Goal: Task Accomplishment & Management: Complete application form

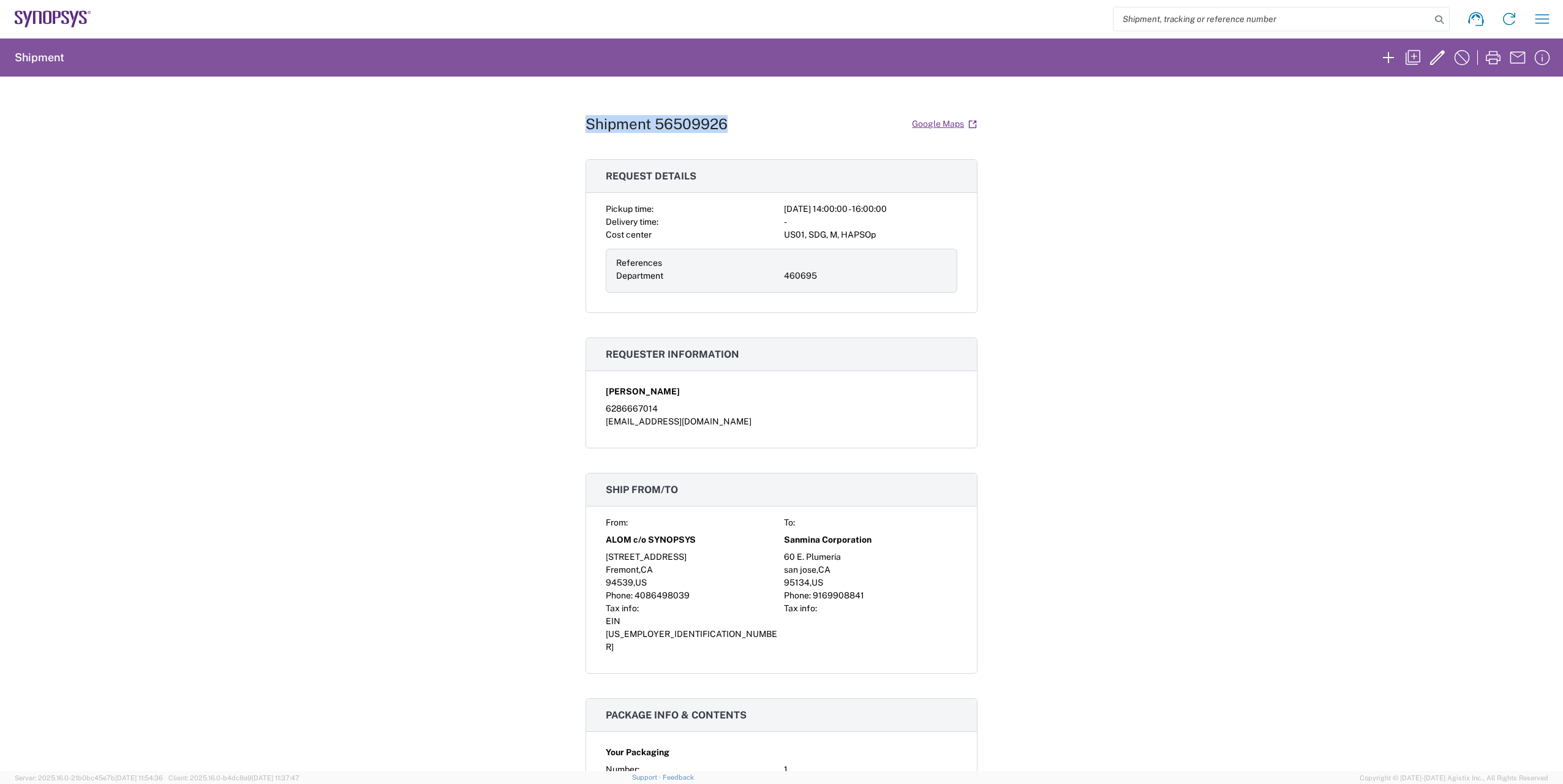
click at [39, 21] on icon at bounding box center [53, 19] width 77 height 17
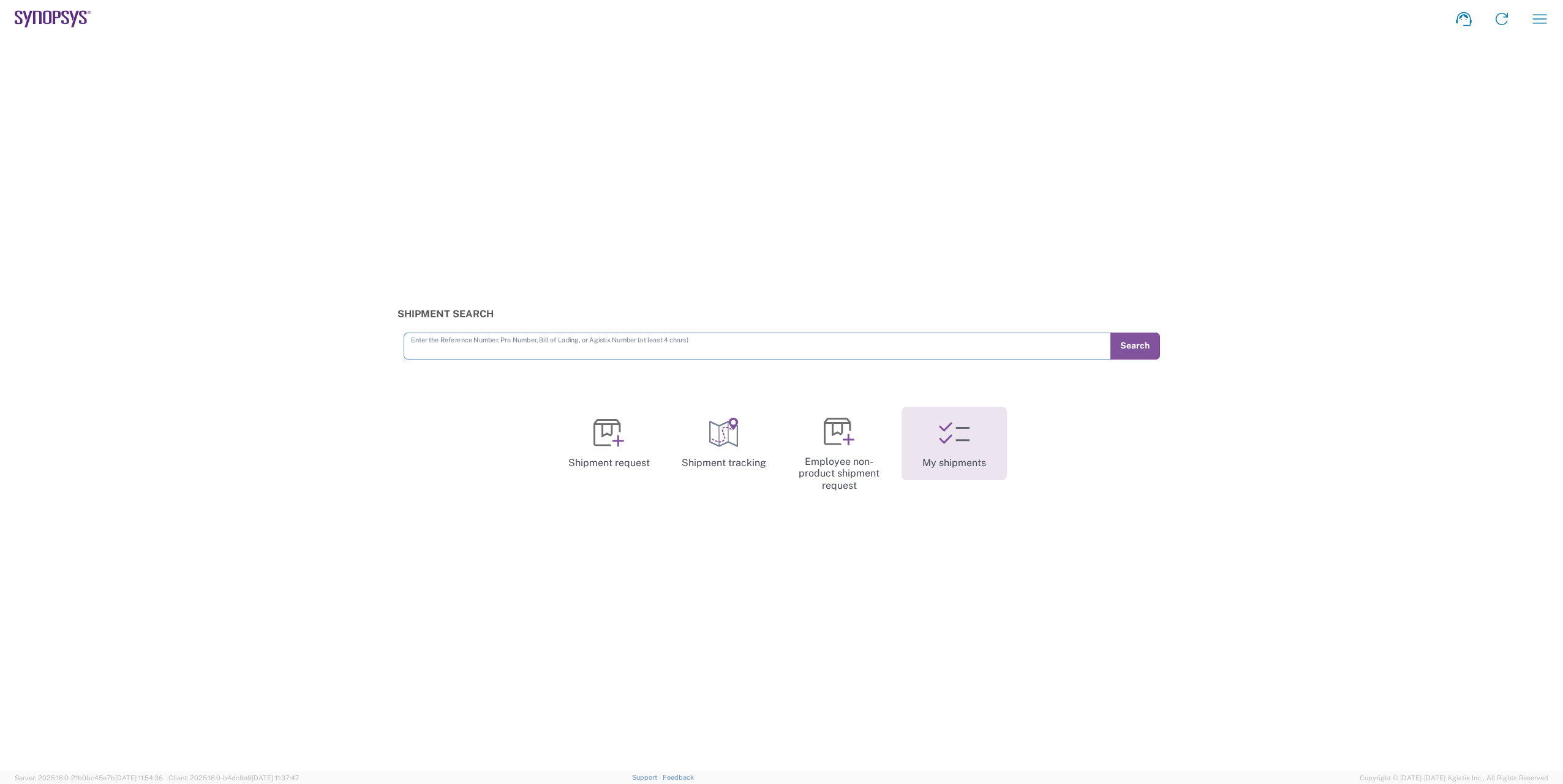
click at [950, 429] on icon at bounding box center [954, 432] width 31 height 31
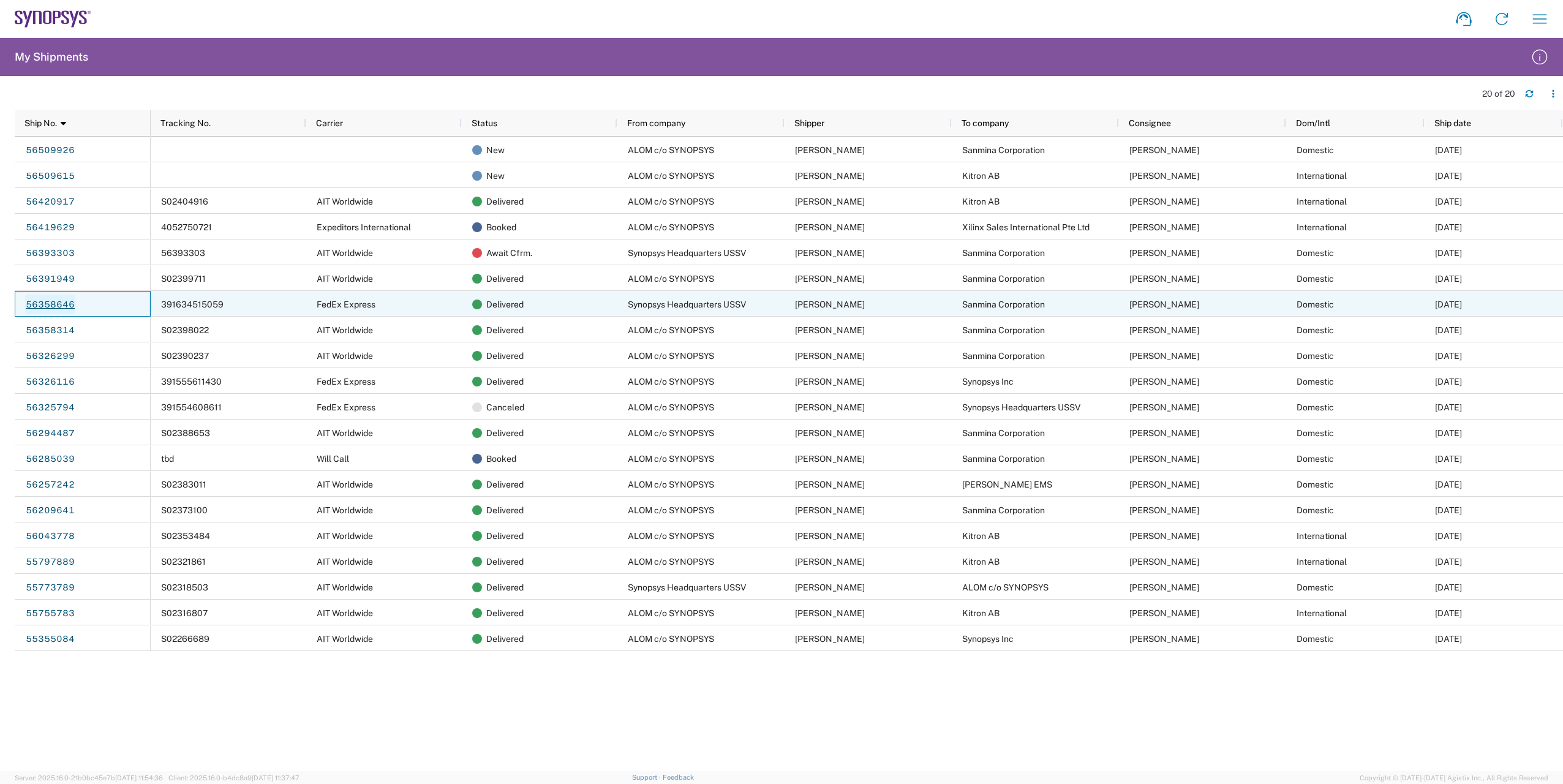
click at [54, 308] on link "56358646" at bounding box center [50, 304] width 50 height 19
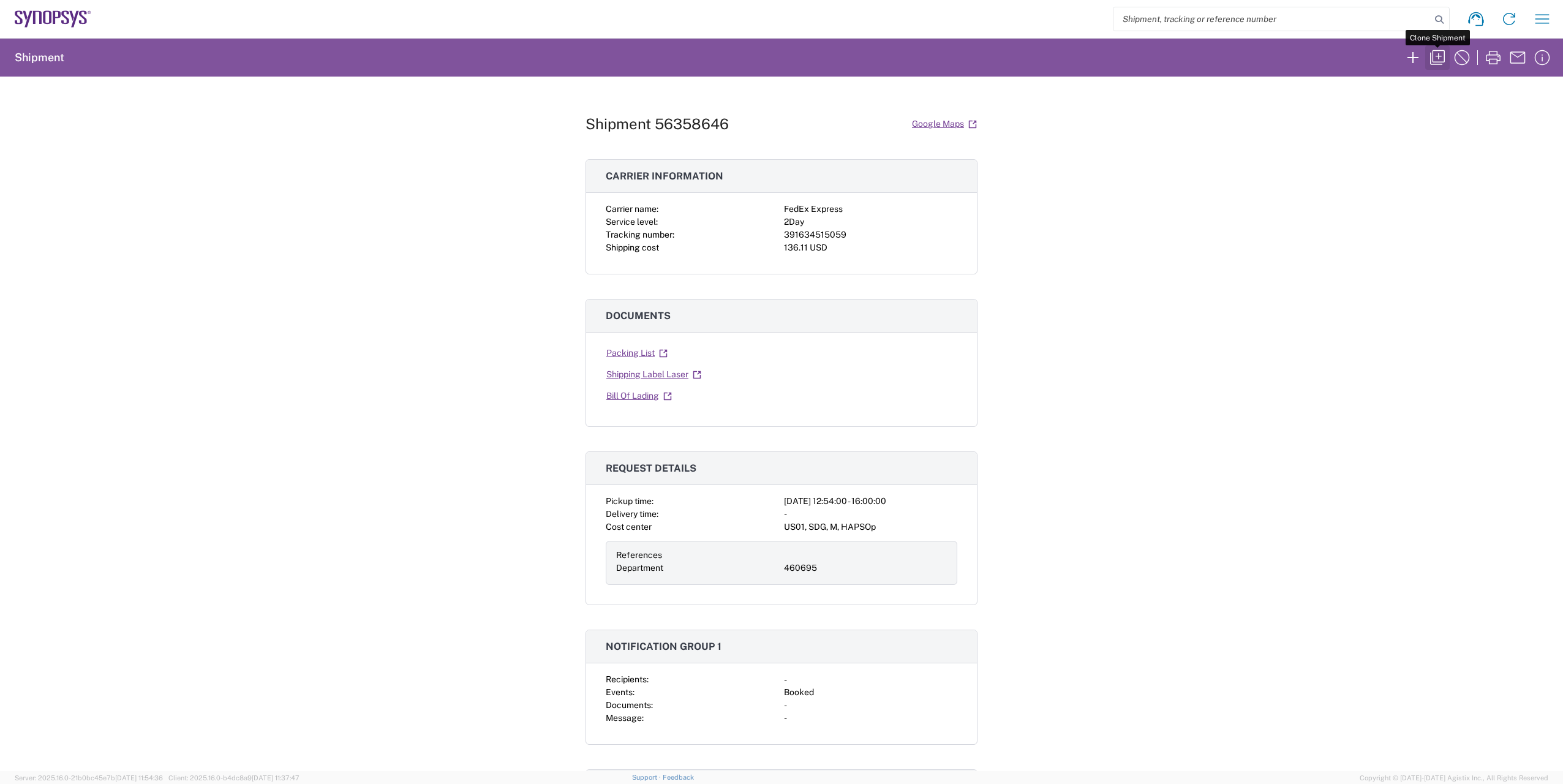
click at [1440, 52] on icon "button" at bounding box center [1437, 57] width 19 height 19
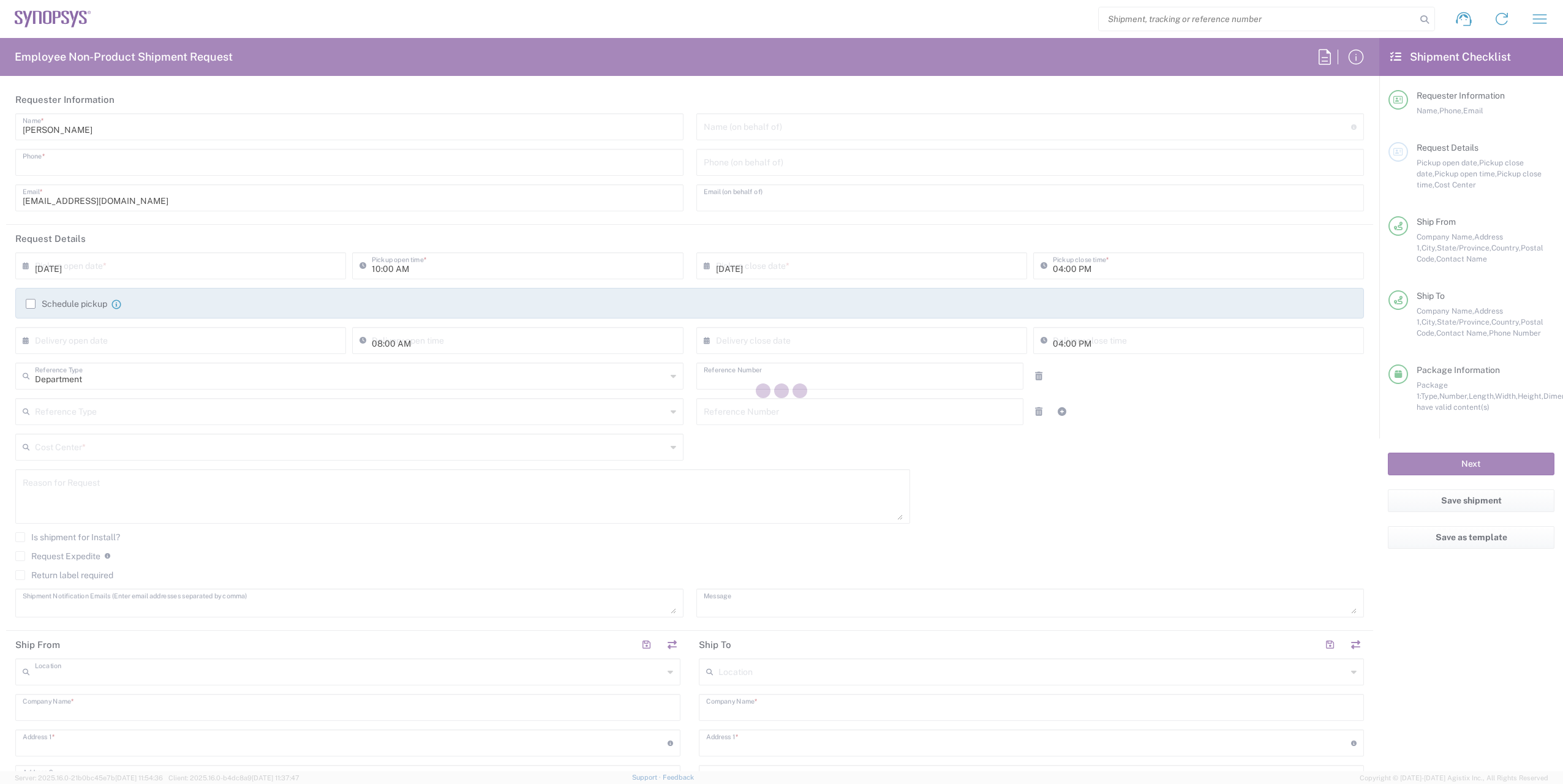
type input "6286667014"
type input "[PERSON_NAME][EMAIL_ADDRESS][DOMAIN_NAME]"
type input "12:54 PM"
type input "460695"
type textarea "[EMAIL_ADDRESS][DOMAIN_NAME]"
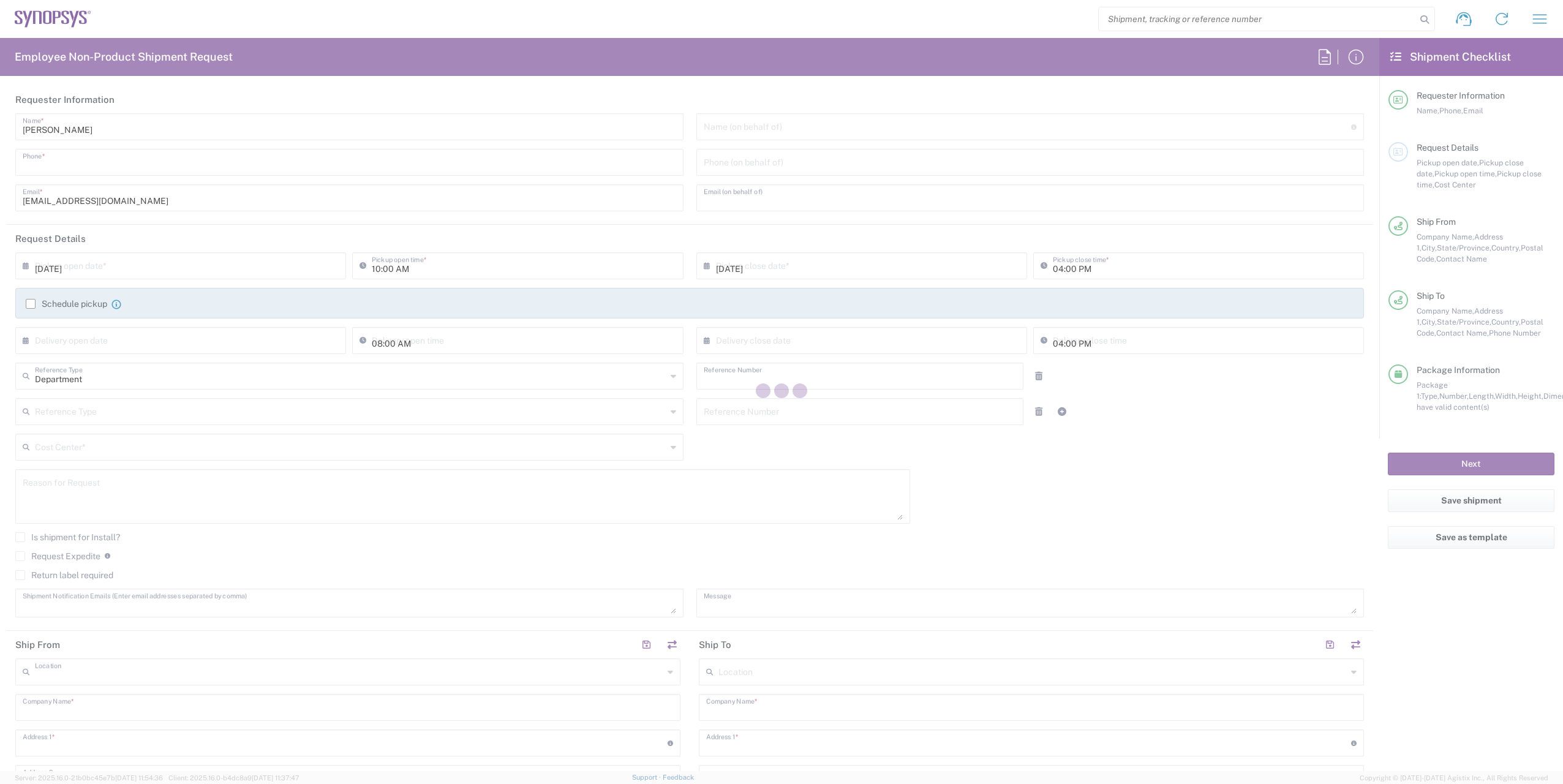
type textarea "Please see attached. Thank you -[PERSON_NAME]"
type input "Headquarters USSV"
type input "Synopsys Headquarters USSV"
type input "[STREET_ADDRESS]"
type input "Bldg 6"
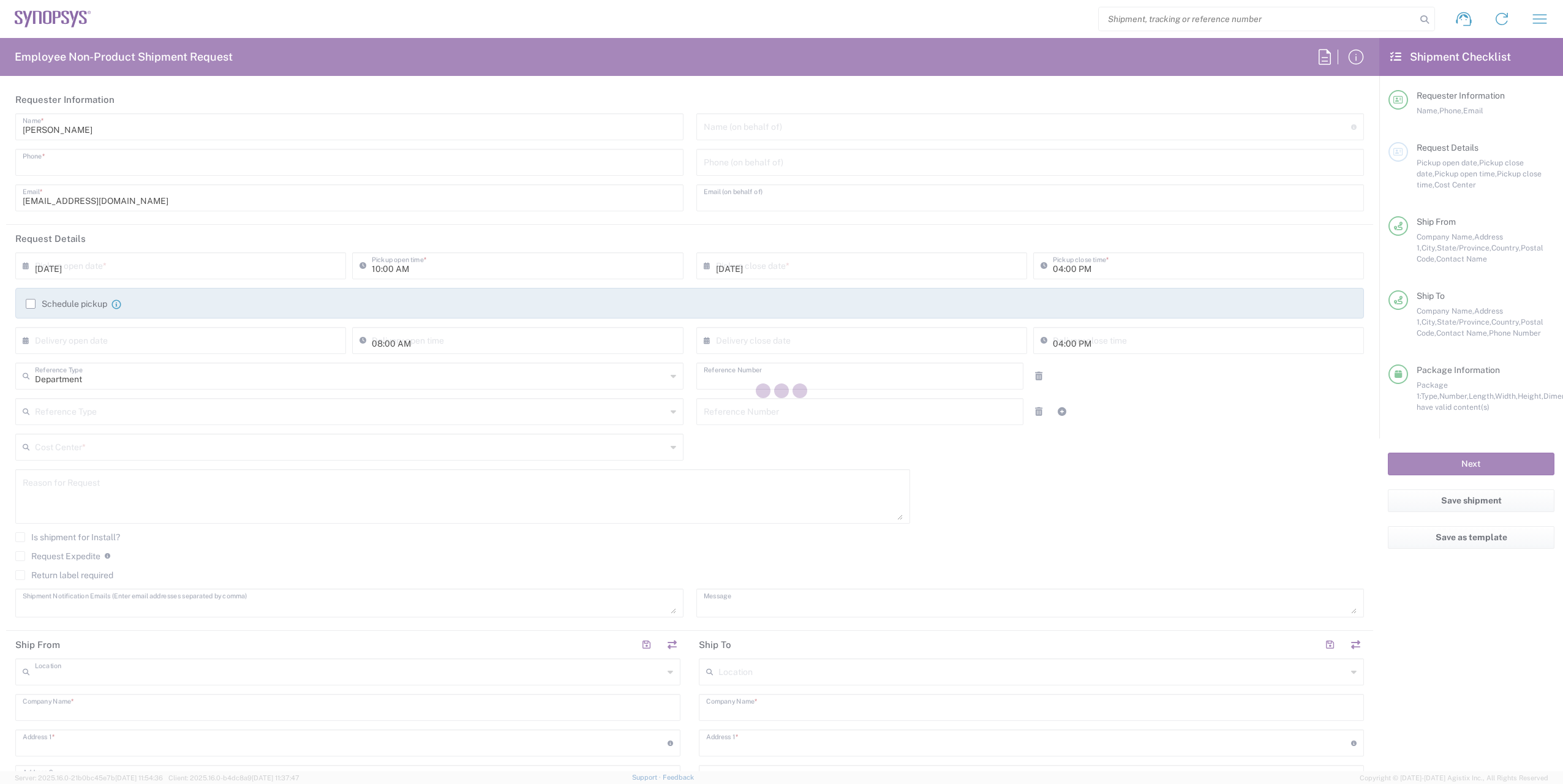
type input "Sunnyvale"
type input "94085"
type input "[PERSON_NAME]"
type input "6286667014"
type input "[EMAIL_ADDRESS][DOMAIN_NAME]"
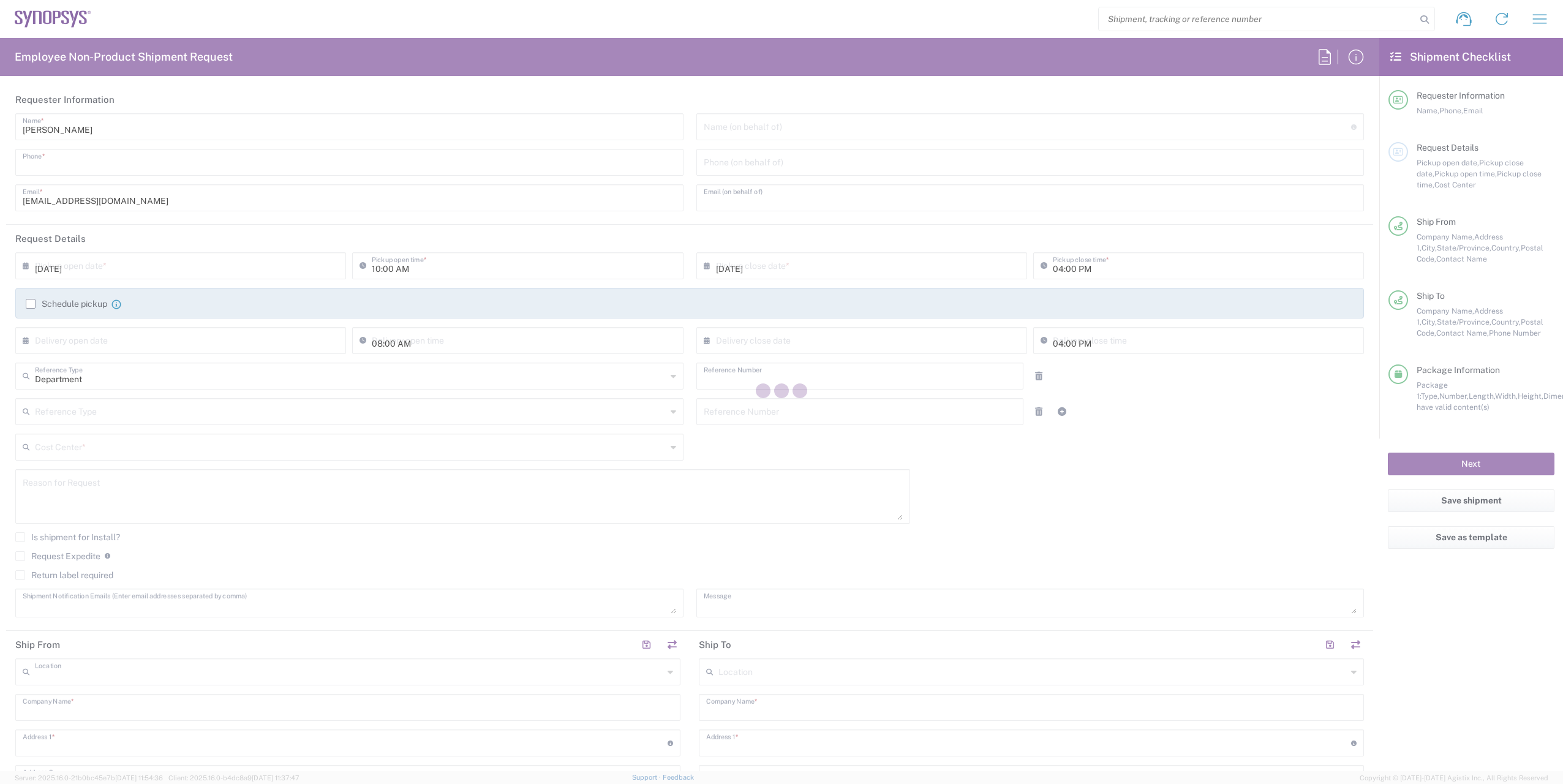
type input "Sanmina Corporation"
type input "60 E. Plumeria"
type input "san jose"
type input "[US_STATE]"
type input "95134"
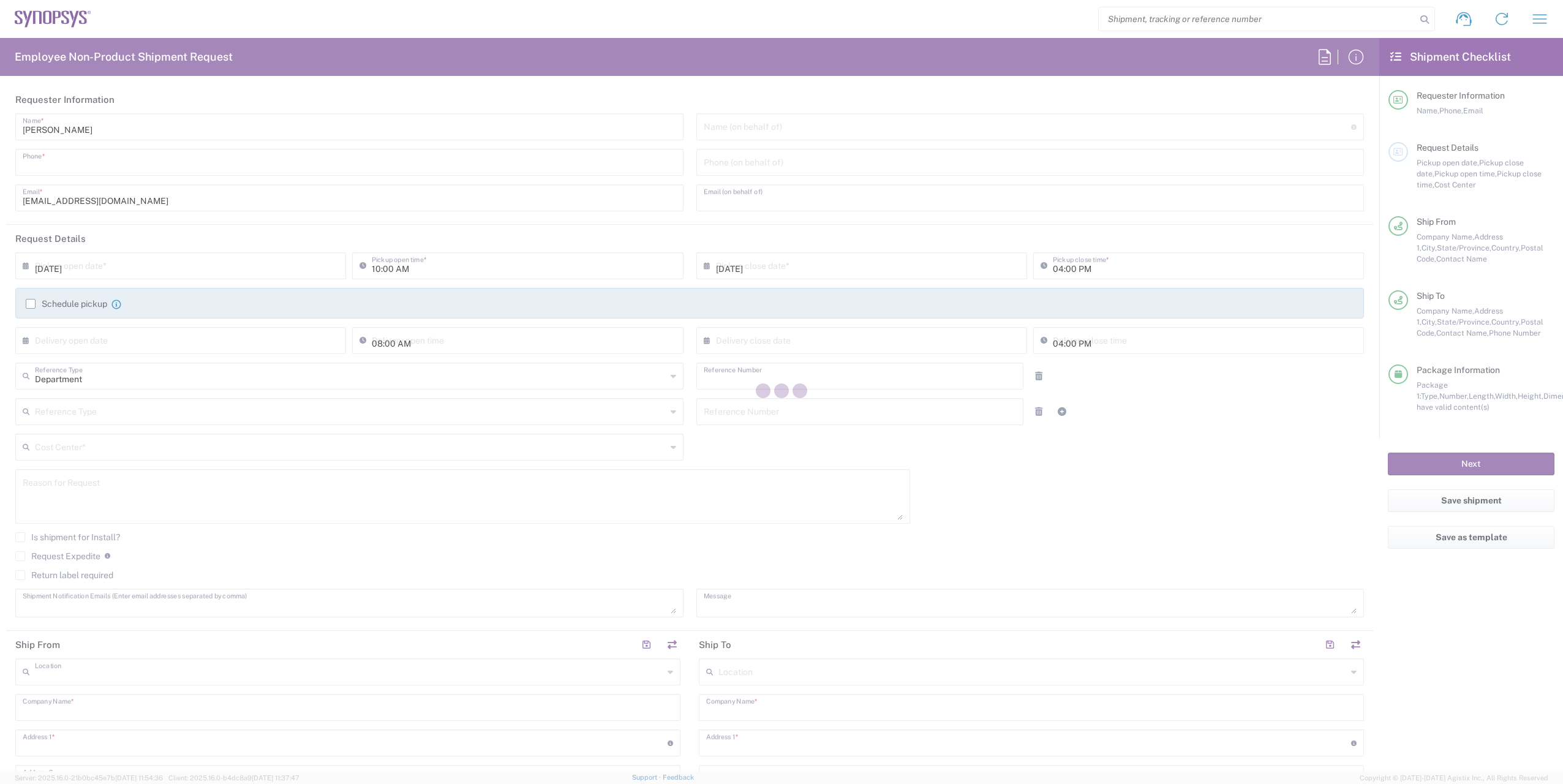
type input "[PERSON_NAME]"
type input "9169908841"
type input "[PERSON_NAME][EMAIL_ADDRESS][DOMAIN_NAME]"
type input "[PERSON_NAME]"
type input "[US_STATE]"
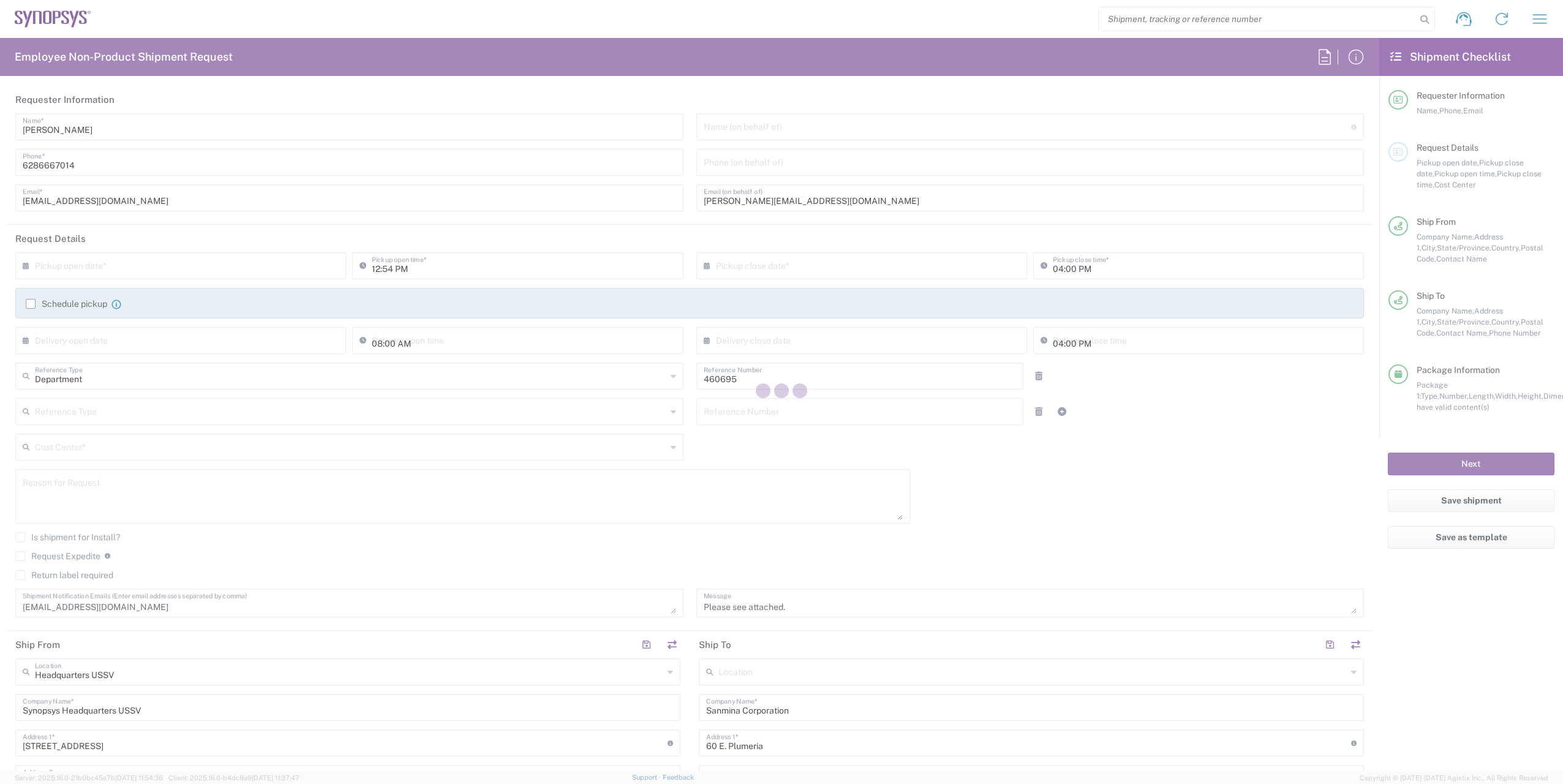
type input "Your Packaging"
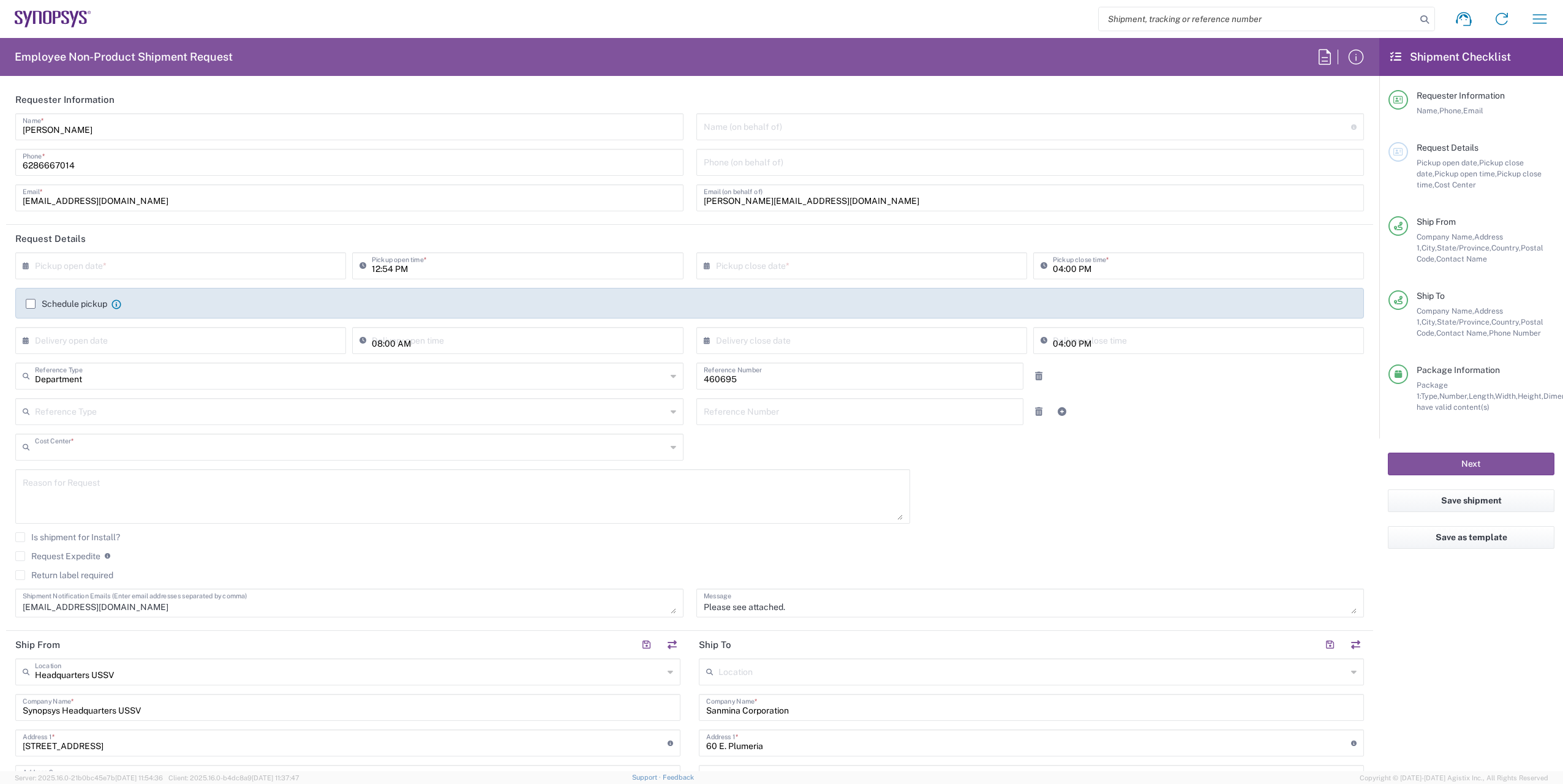
type input "US01, SDG, M, HAPSOp 460695"
click at [152, 270] on input "text" at bounding box center [184, 265] width 297 height 21
click at [146, 374] on span "18" at bounding box center [147, 377] width 18 height 17
type input "[DATE]"
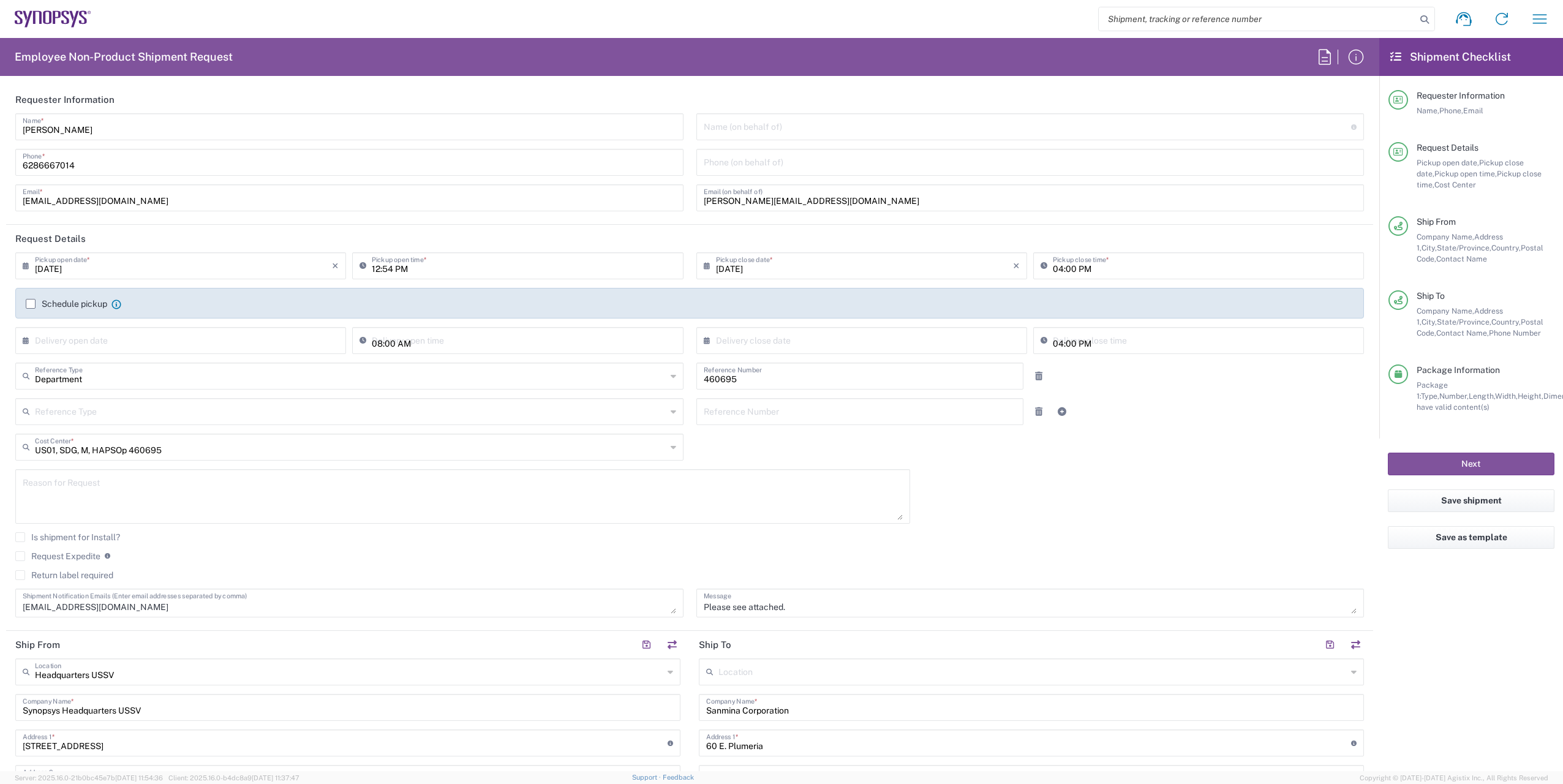
click at [69, 497] on textarea at bounding box center [463, 496] width 880 height 47
paste textarea "Please see attached and help move the following RMA units from [GEOGRAPHIC_DATA…"
click at [41, 506] on textarea "Please see attached and help move the following RMA units from [GEOGRAPHIC_DATA…" at bounding box center [463, 496] width 880 height 47
paste textarea "E113388 E083188 E021162 E101134 E114273"
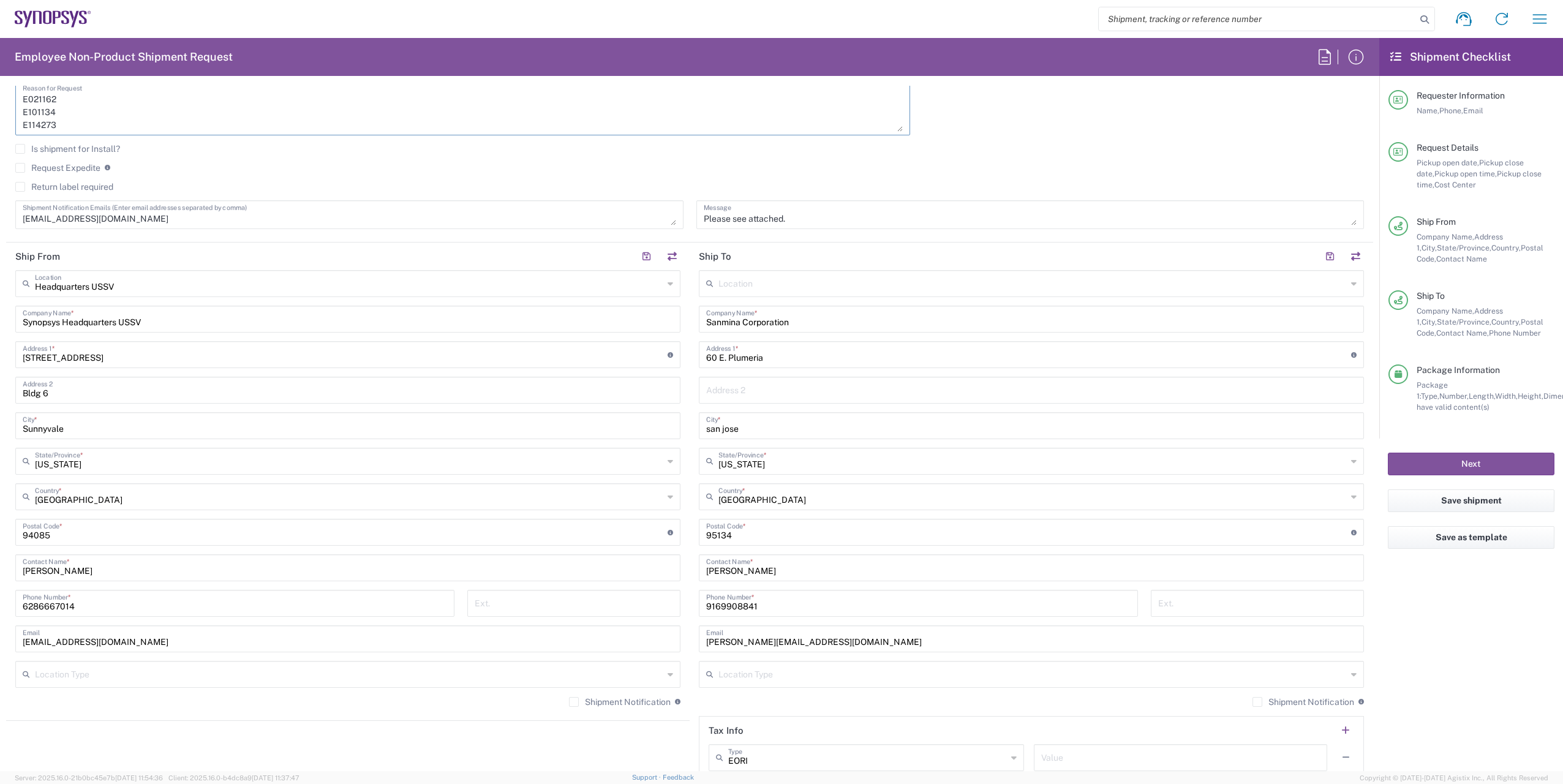
scroll to position [490, 0]
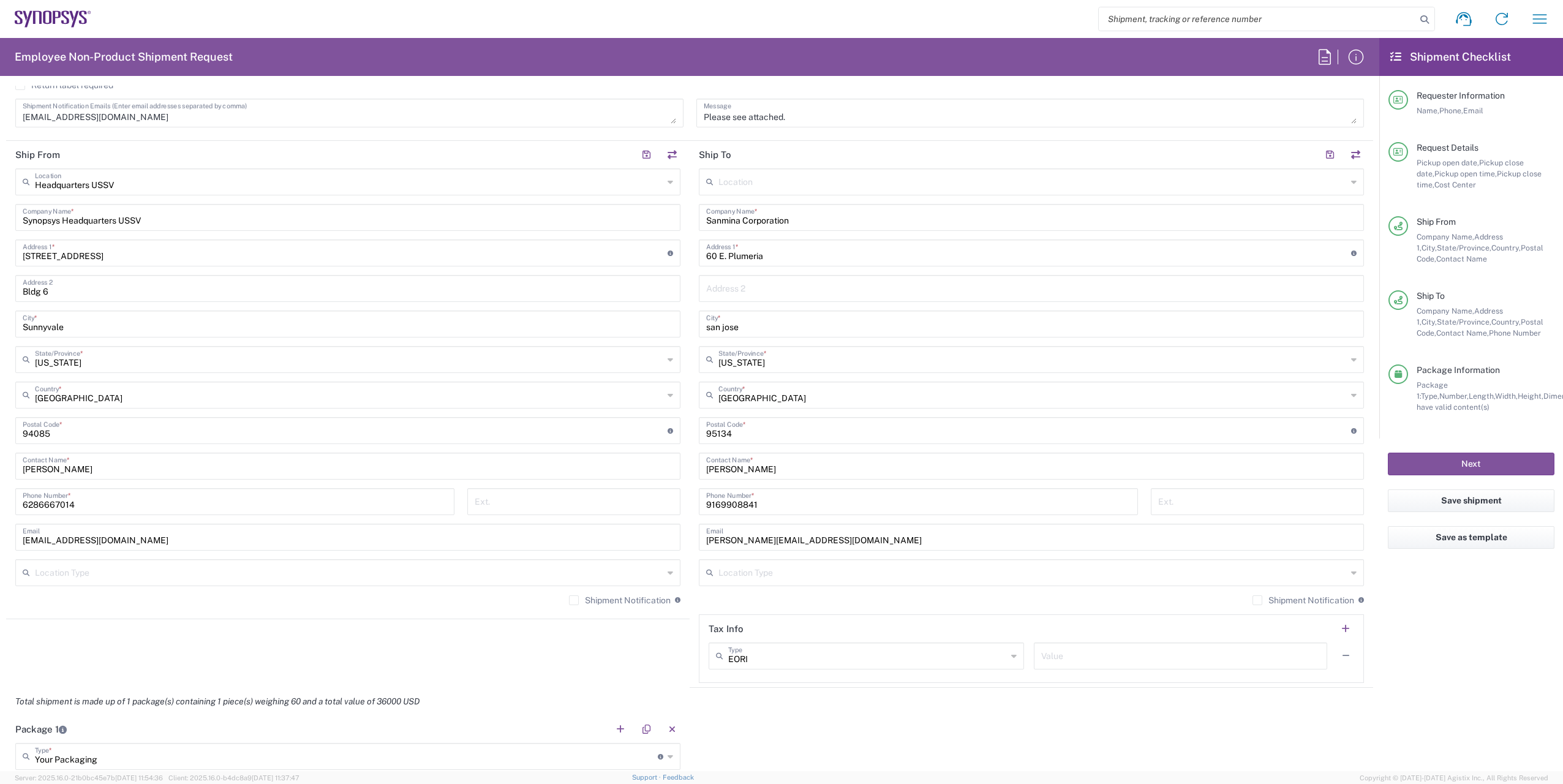
type textarea "Please see attached and help move the following RMA units from [GEOGRAPHIC_DATA…"
click at [575, 601] on label "Shipment Notification" at bounding box center [620, 600] width 102 height 10
click at [574, 600] on input "Shipment Notification" at bounding box center [574, 600] width 0 height 0
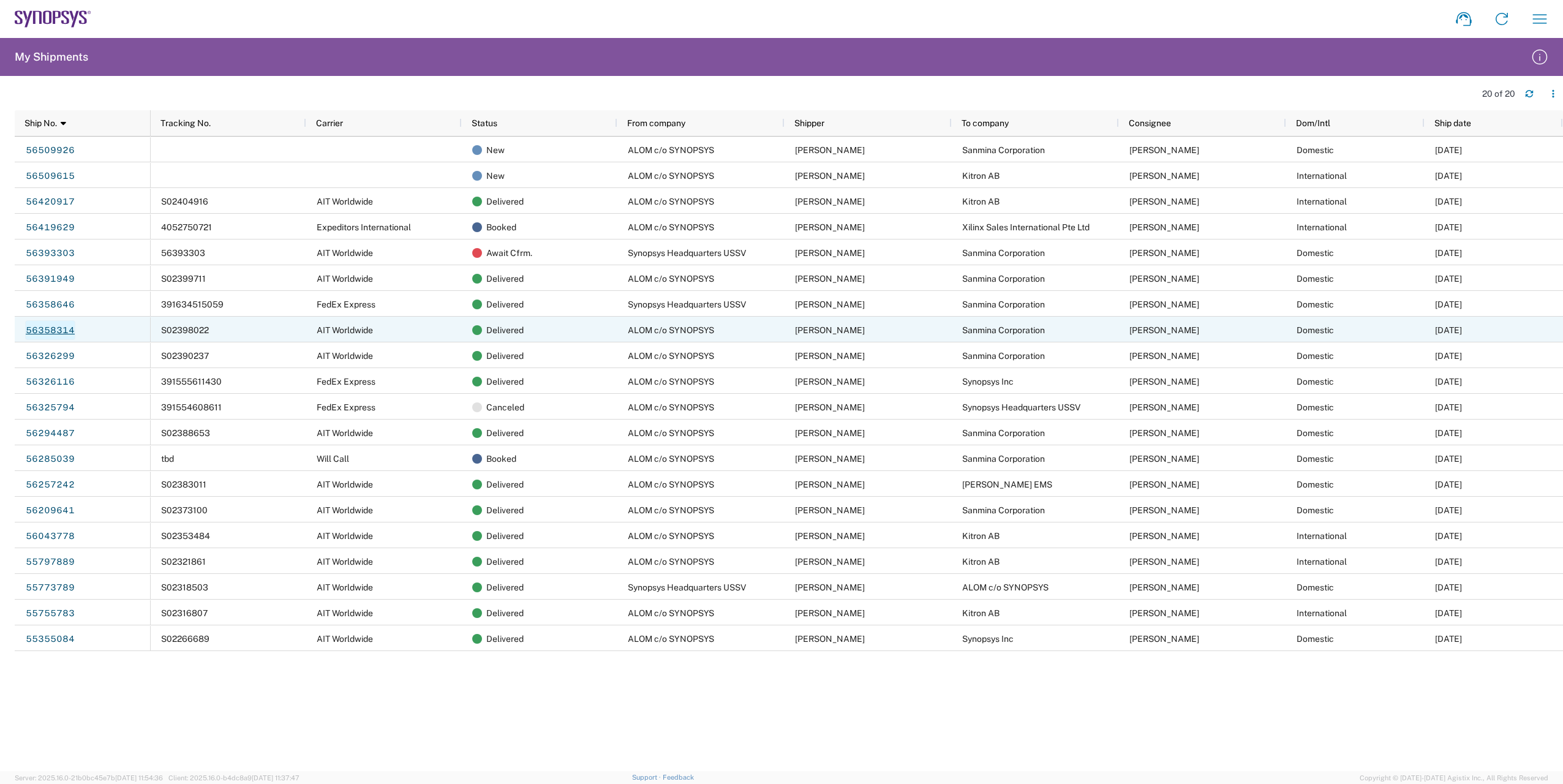
click at [34, 328] on link "56358314" at bounding box center [50, 329] width 50 height 19
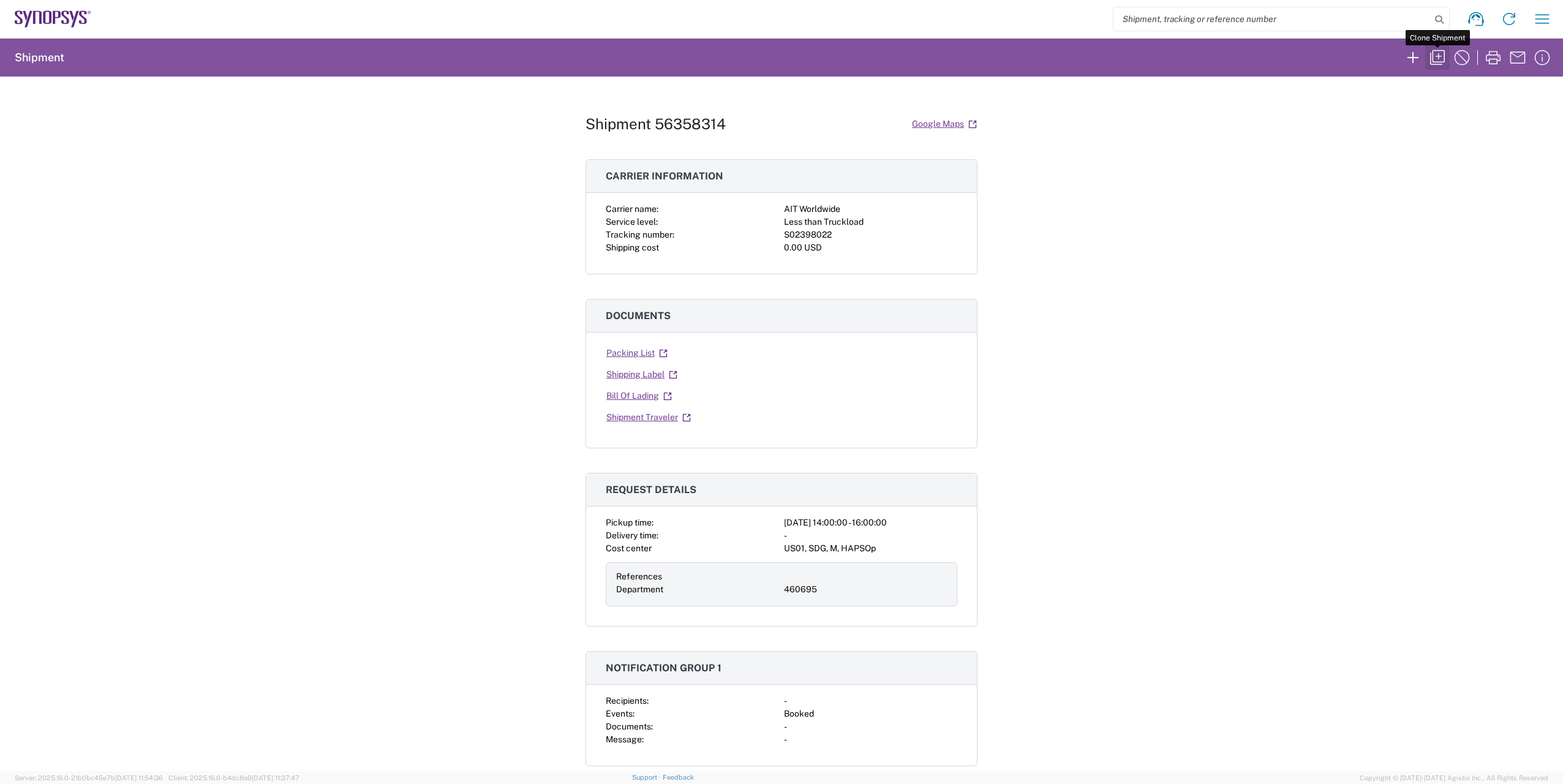
click at [1435, 50] on icon "button" at bounding box center [1438, 57] width 15 height 15
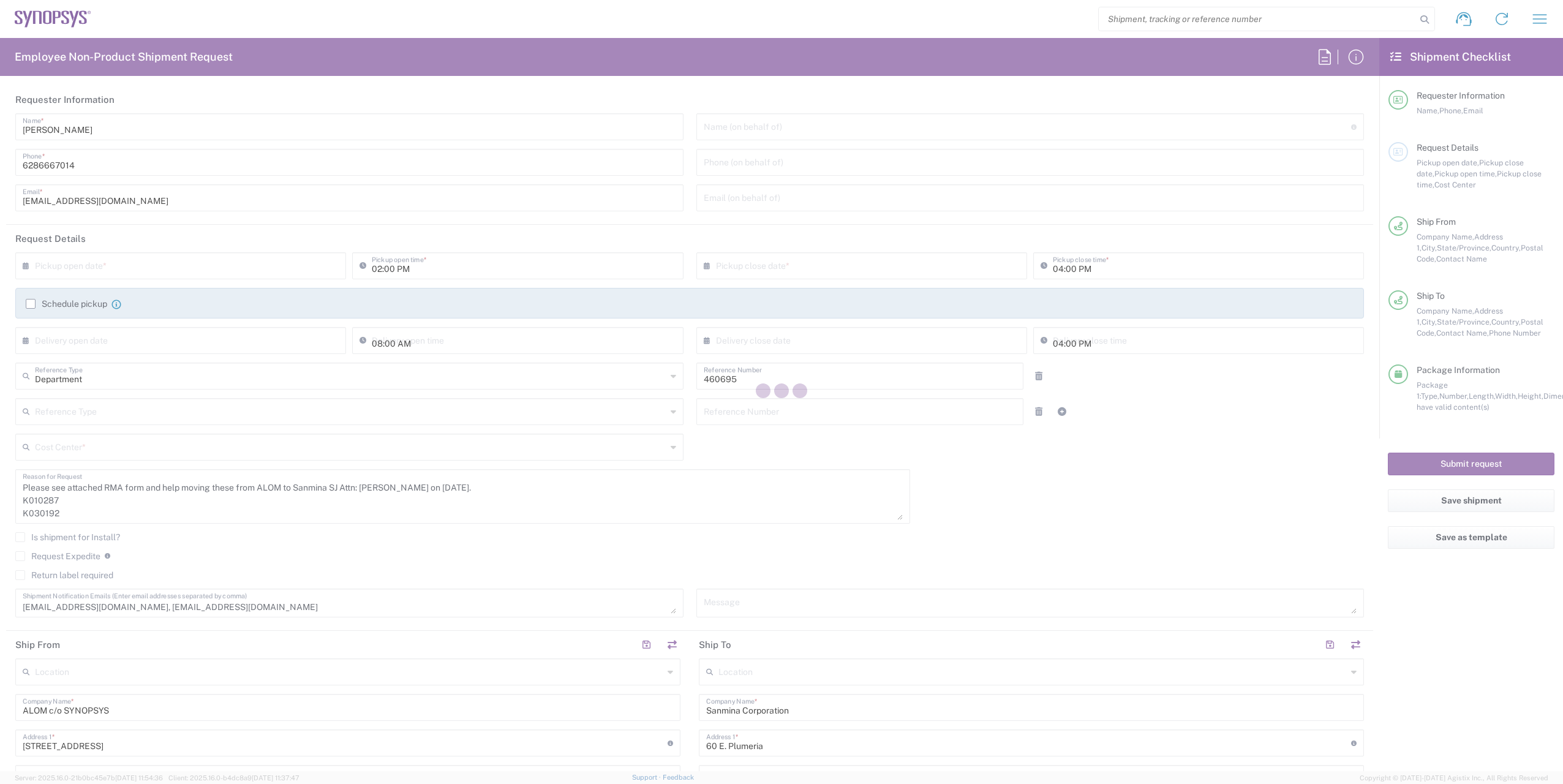
type input "[US_STATE]"
type input "US01, SDG, M, HAPSOp 460695"
type input "Your Packaging"
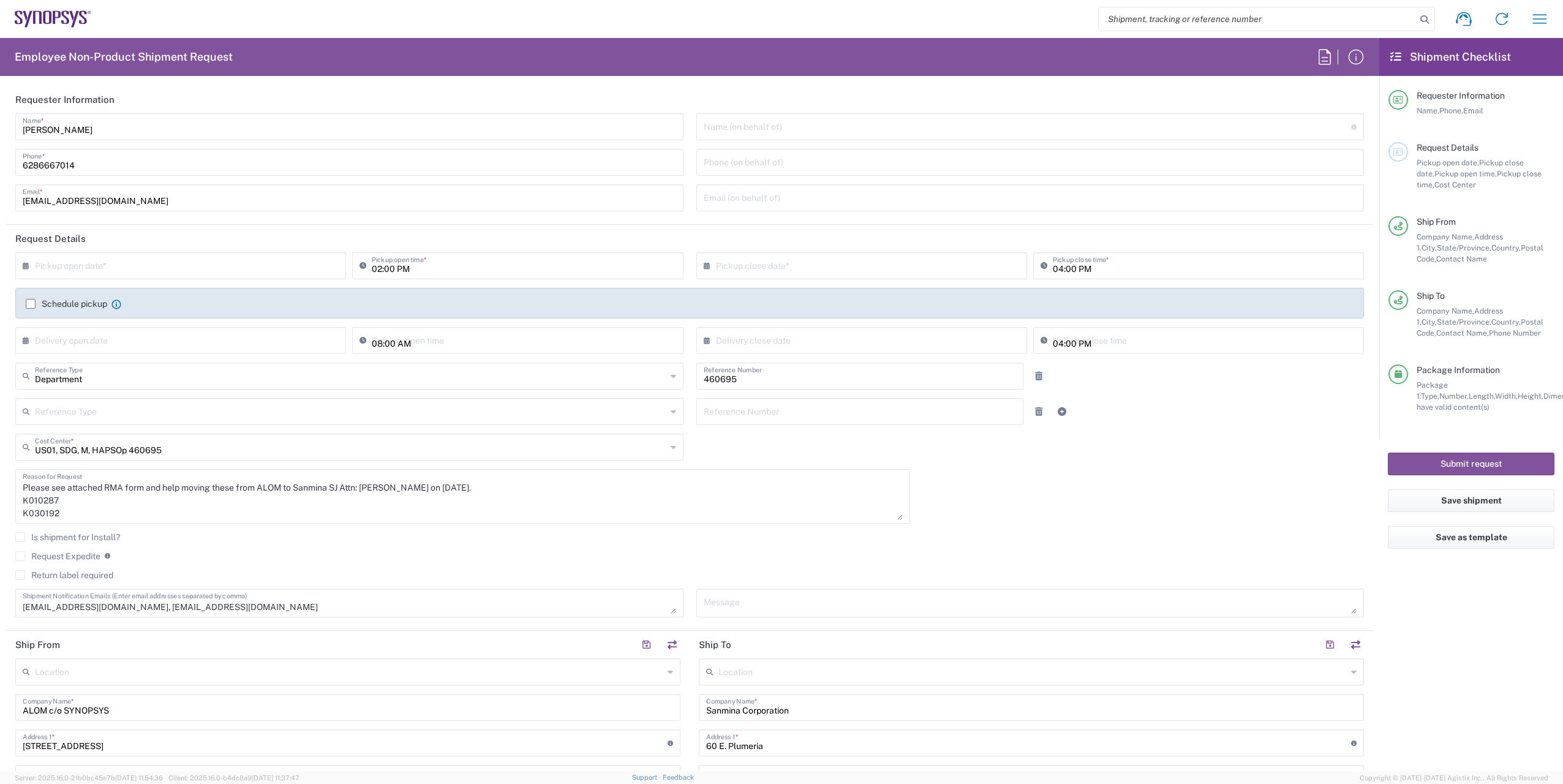
click at [147, 271] on input "text" at bounding box center [184, 265] width 297 height 21
click at [148, 376] on span "18" at bounding box center [147, 377] width 18 height 17
type input "[DATE]"
click at [410, 487] on textarea "Please see attached RMA form and help moving these from ALOM to Sanmina SJ Attn…" at bounding box center [463, 496] width 880 height 47
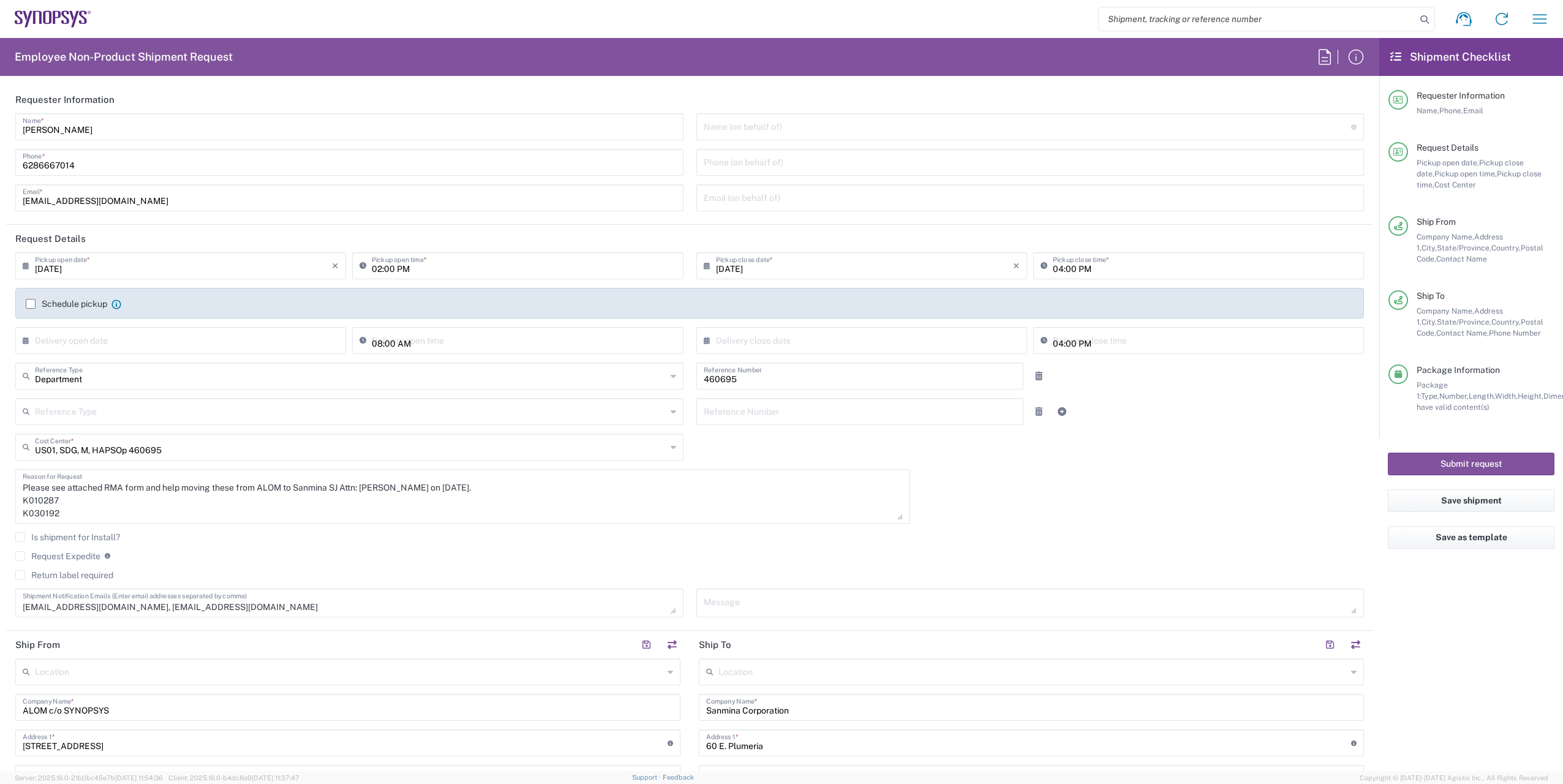
drag, startPoint x: 22, startPoint y: 500, endPoint x: 41, endPoint y: 510, distance: 21.5
click at [56, 525] on div "Please see attached RMA form and help moving these from ALOM to Sanmina SJ Attn…" at bounding box center [463, 500] width 908 height 63
drag, startPoint x: 23, startPoint y: 504, endPoint x: 90, endPoint y: 535, distance: 73.8
click at [84, 535] on div "[DATE] × Pickup open date * Cancel Apply 02:00 PM Pickup open time * [DATE] × P…" at bounding box center [690, 439] width 1362 height 374
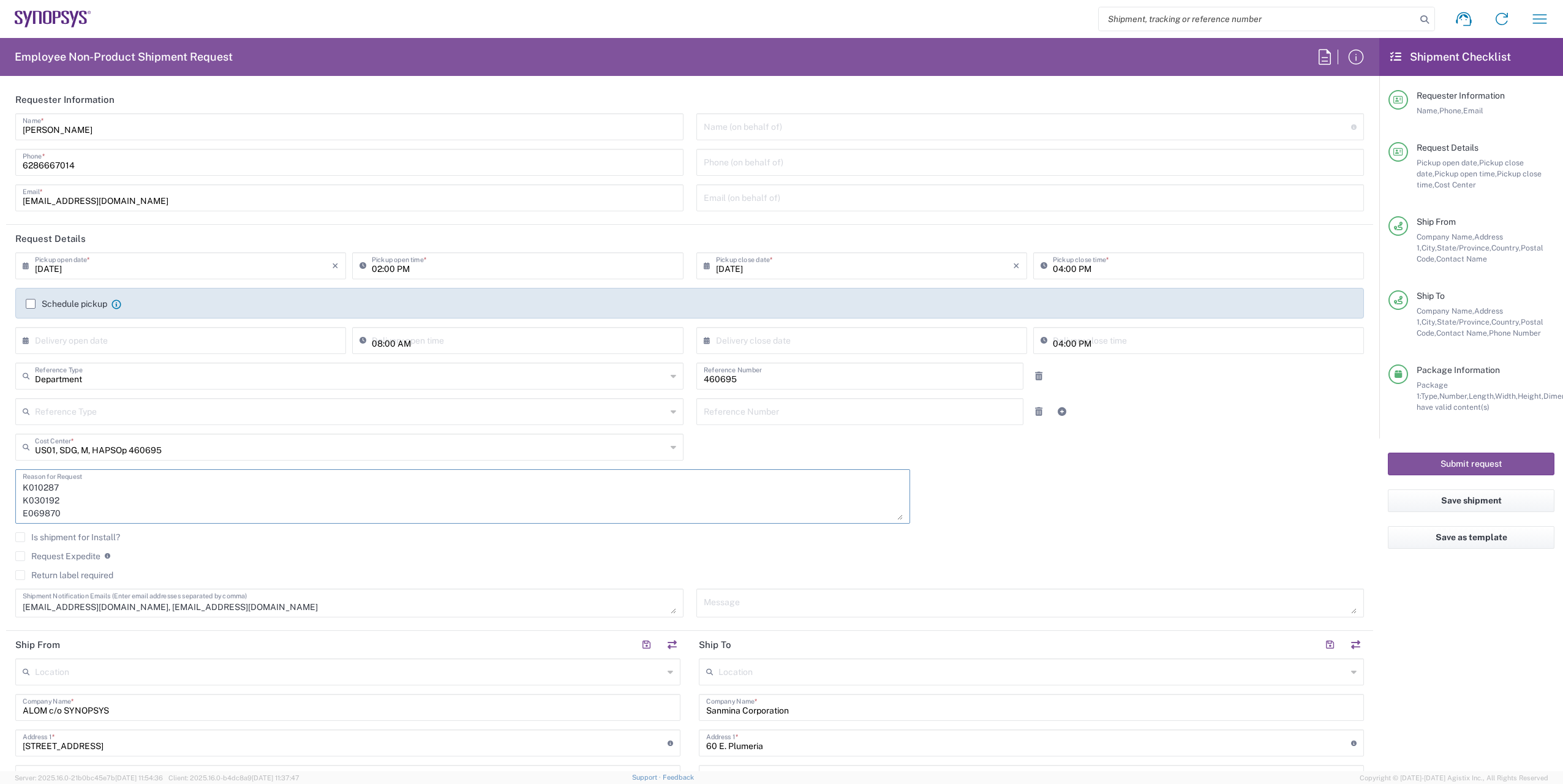
paste textarea "E113388 E083188 E021162 E101134 E114273"
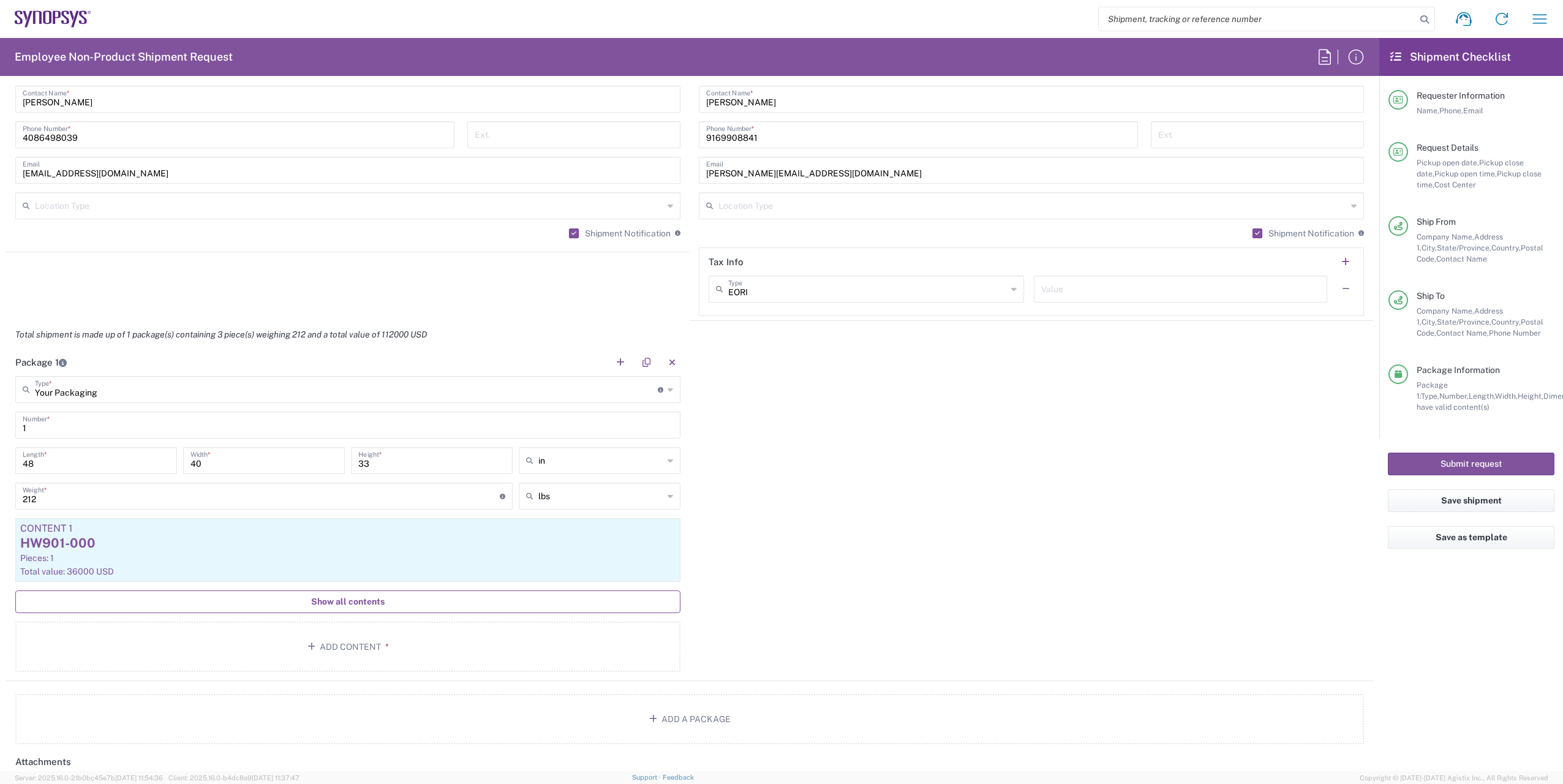
scroll to position [857, 0]
type textarea "Please see attached RMA form and help moving these from ALOM to Sanmina SJ Attn…"
click at [331, 597] on span "Show all contents" at bounding box center [347, 601] width 74 height 11
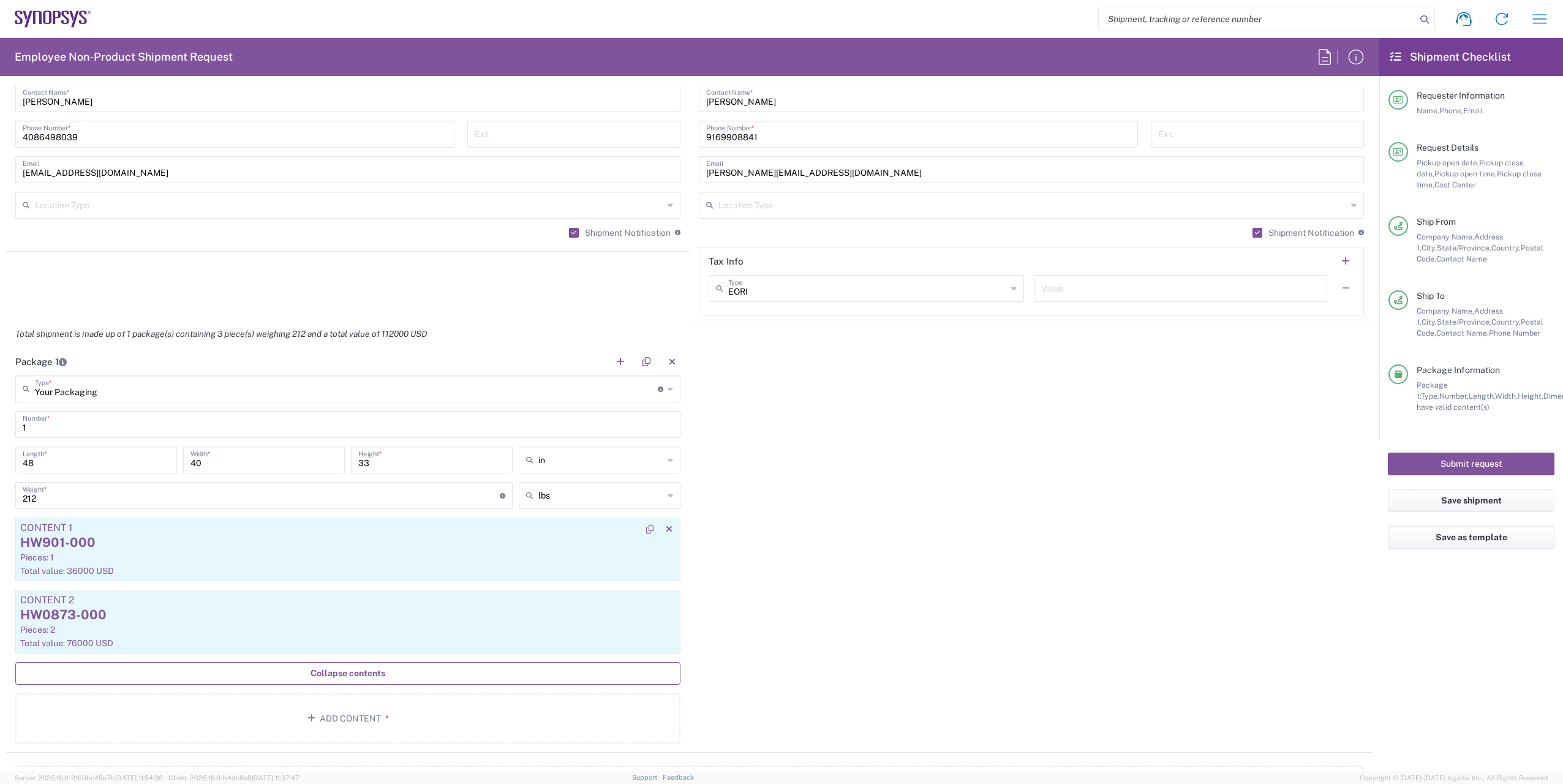
click at [218, 550] on div "HW901-000" at bounding box center [347, 542] width 656 height 19
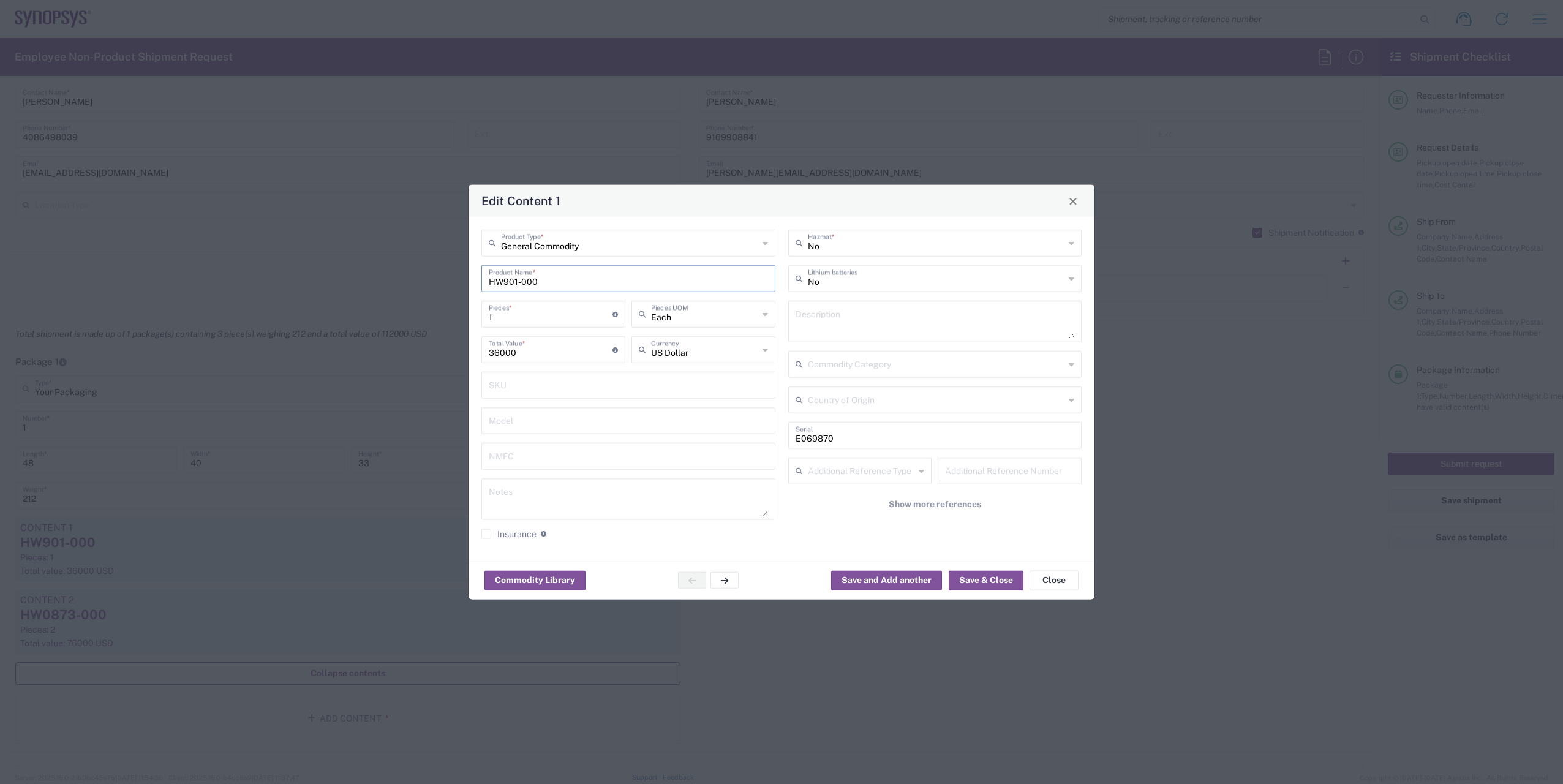
click at [516, 282] on input "HW901-000" at bounding box center [628, 278] width 280 height 21
type input "HW902-000"
click at [837, 439] on input "E069870" at bounding box center [935, 435] width 280 height 21
drag, startPoint x: 846, startPoint y: 439, endPoint x: 784, endPoint y: 439, distance: 62.0
click at [784, 439] on div "No Hazmat * No Lithium batteries Description Commodity Category Country of Orig…" at bounding box center [935, 389] width 307 height 319
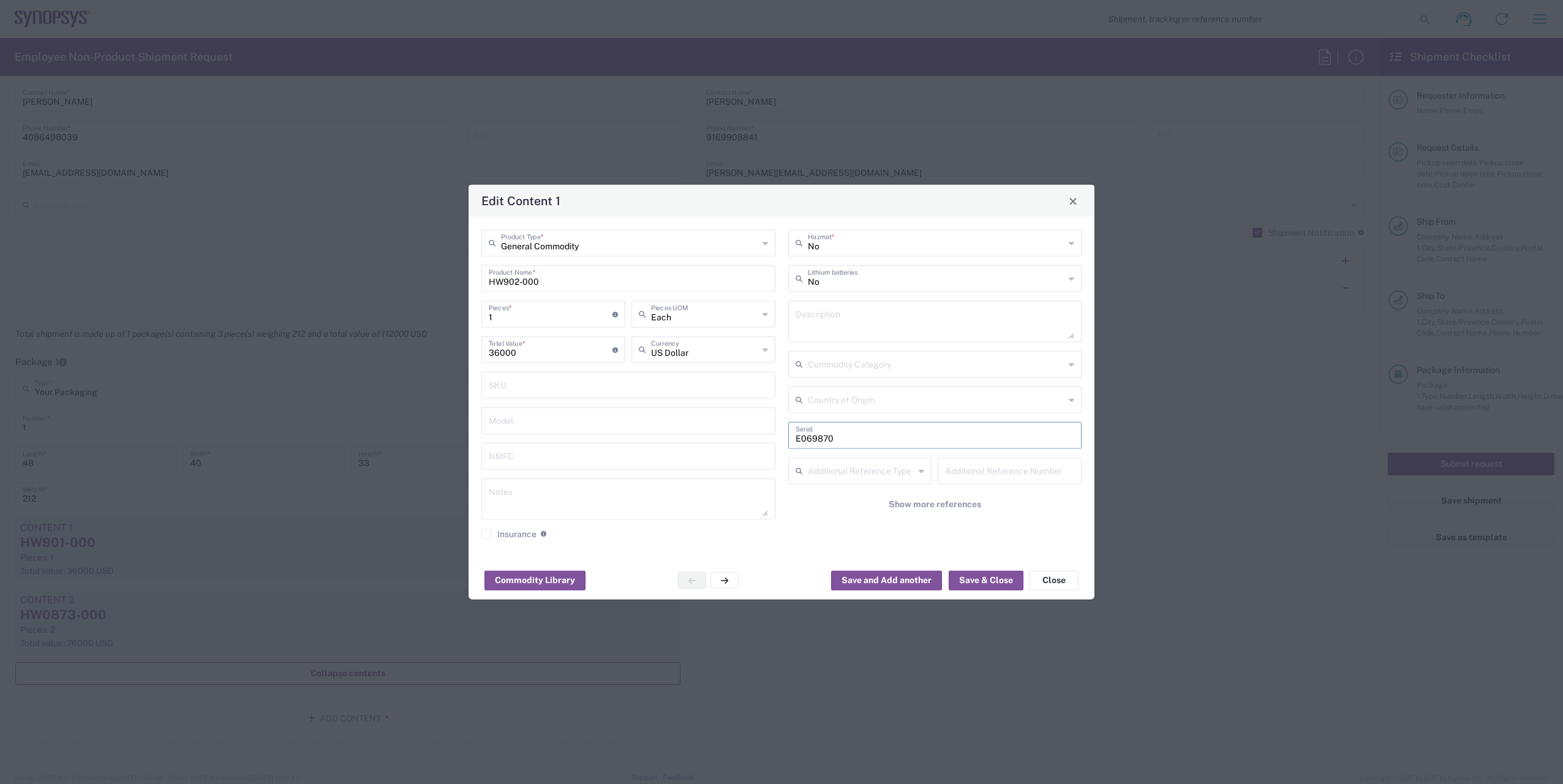
paste input "113388"
type input "E113388"
click at [973, 584] on button "Save & Close" at bounding box center [986, 580] width 75 height 19
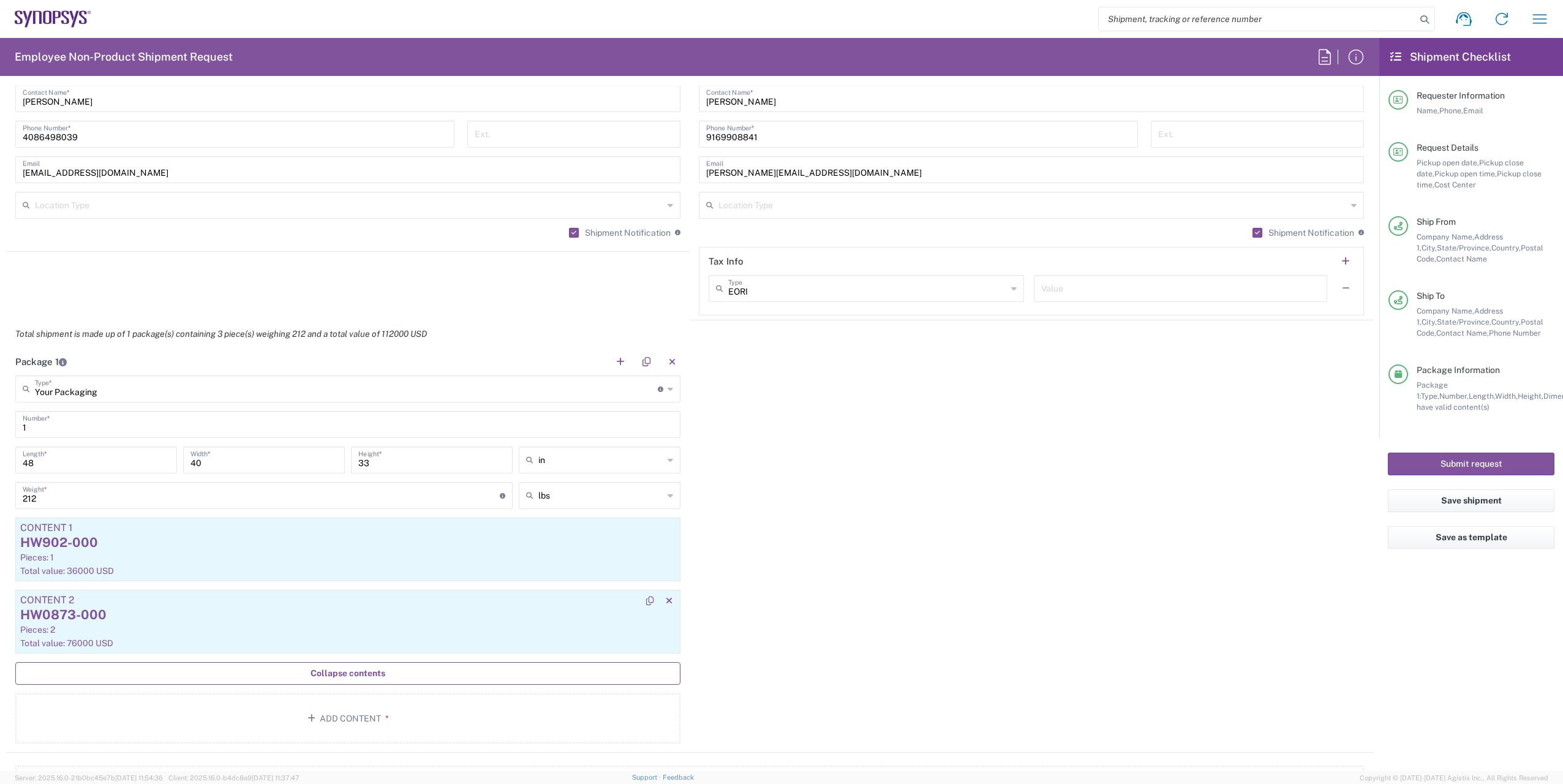
click at [296, 632] on div "Pieces: 2" at bounding box center [347, 629] width 656 height 11
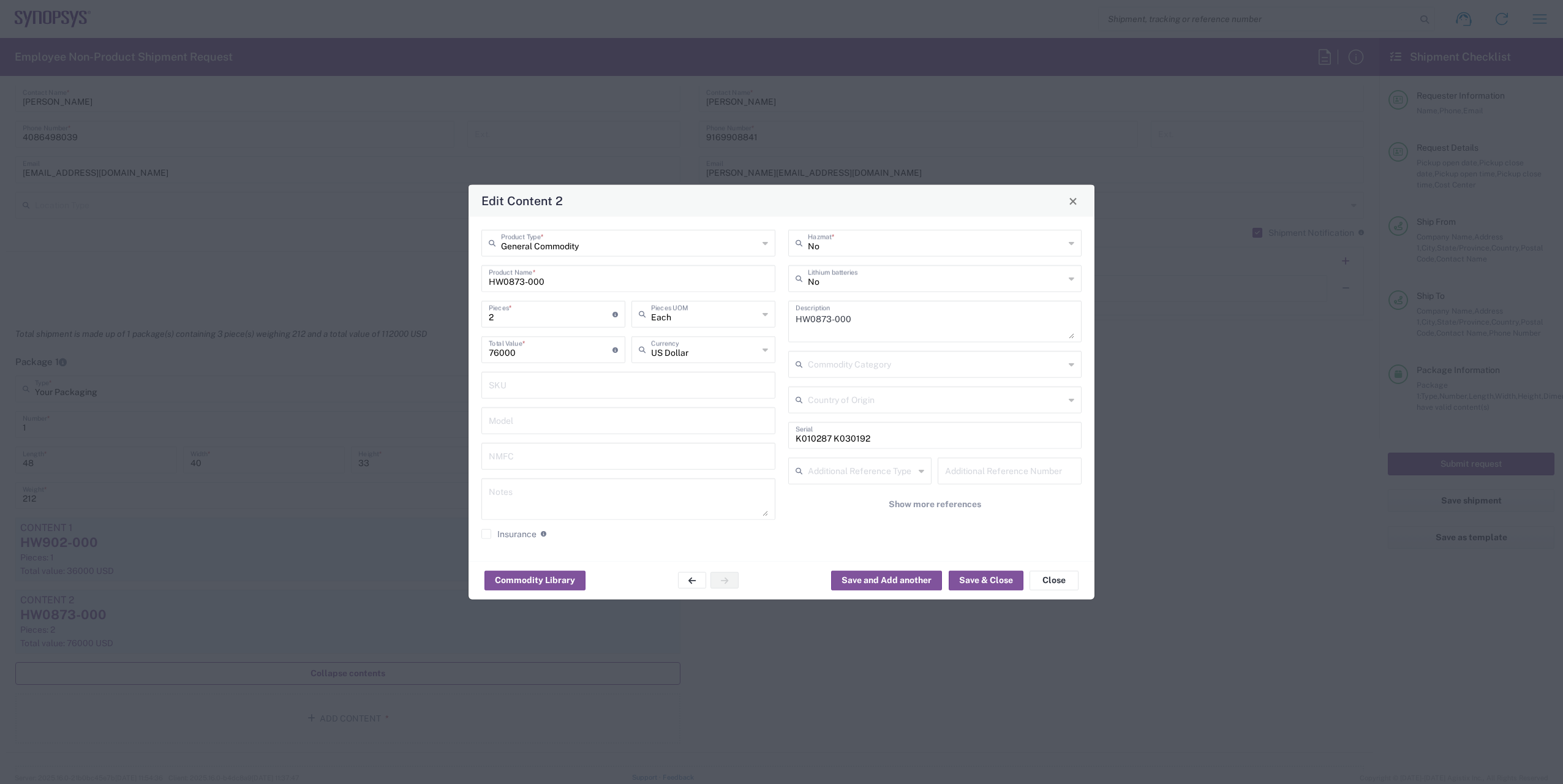
click at [872, 440] on input "K010287 K030192" at bounding box center [935, 435] width 280 height 21
drag, startPoint x: 882, startPoint y: 440, endPoint x: 781, endPoint y: 440, distance: 101.0
click at [781, 440] on div "General Commodity Product Type * HW0873-000 Product Name * 2 Pieces * Number of…" at bounding box center [782, 389] width 613 height 319
paste input "E021162 E101134"
type input "E021162 E101134"
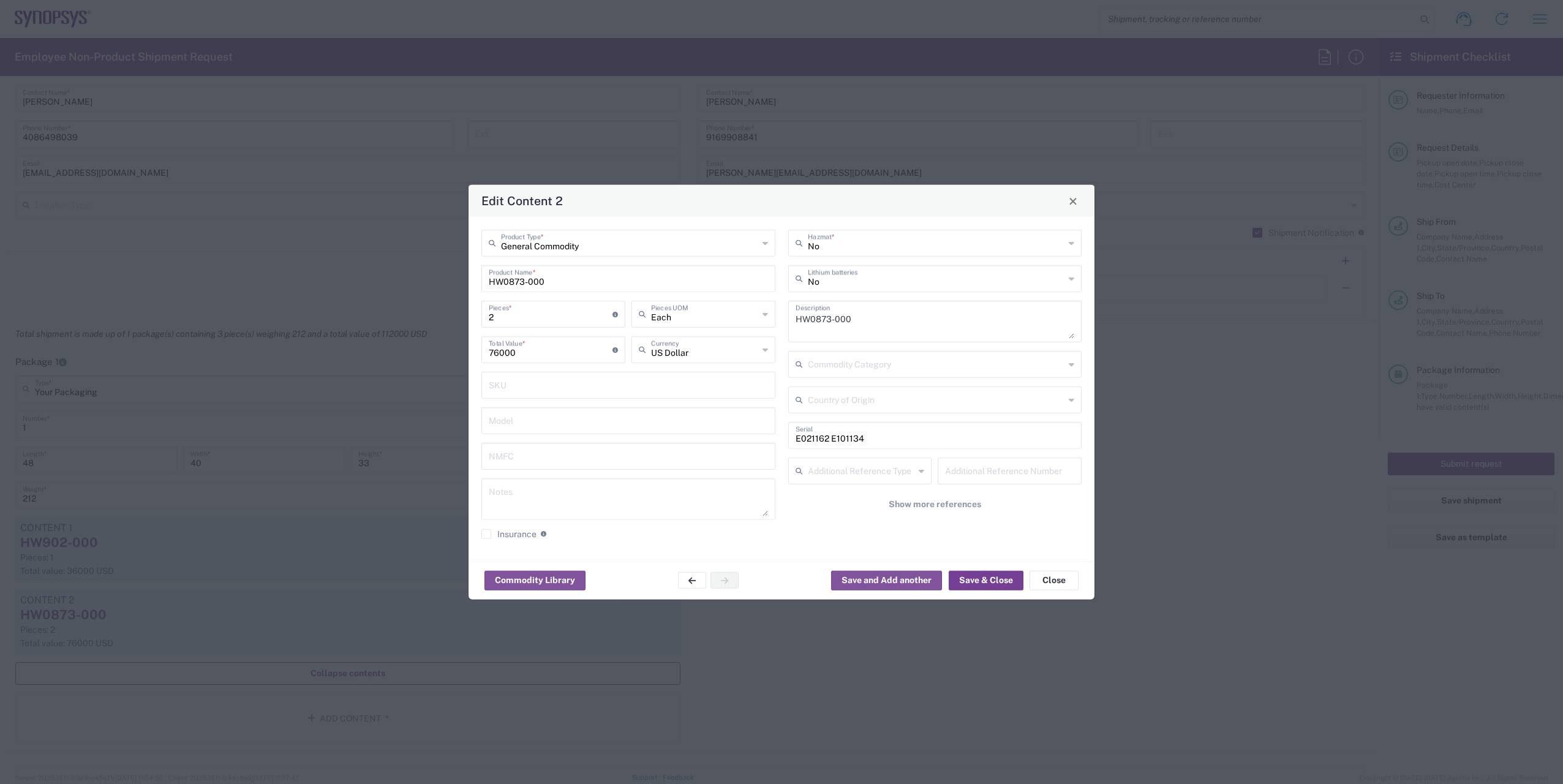
click at [982, 584] on button "Save & Close" at bounding box center [986, 580] width 75 height 19
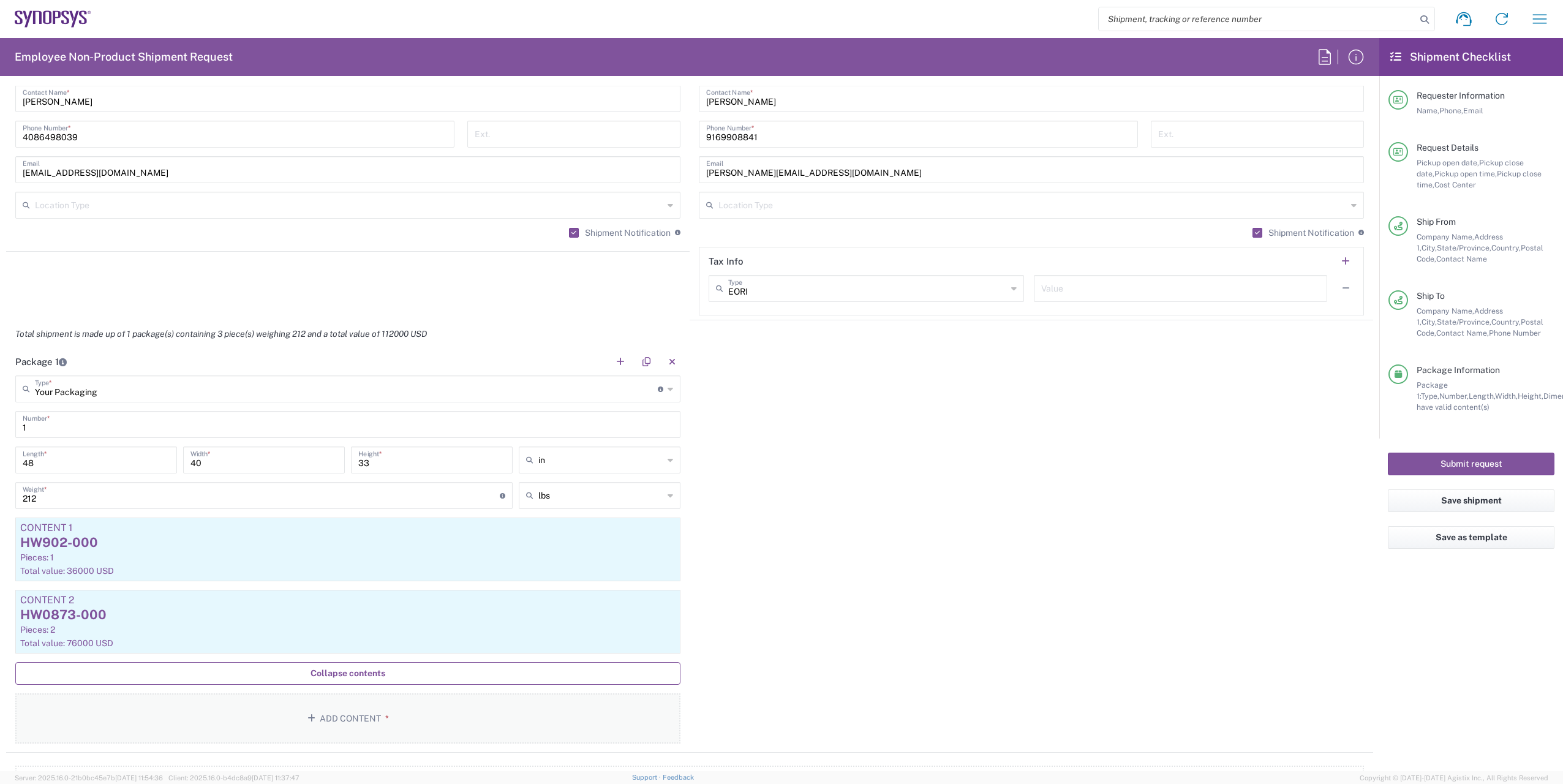
click at [340, 712] on button "Add Content *" at bounding box center [347, 718] width 665 height 50
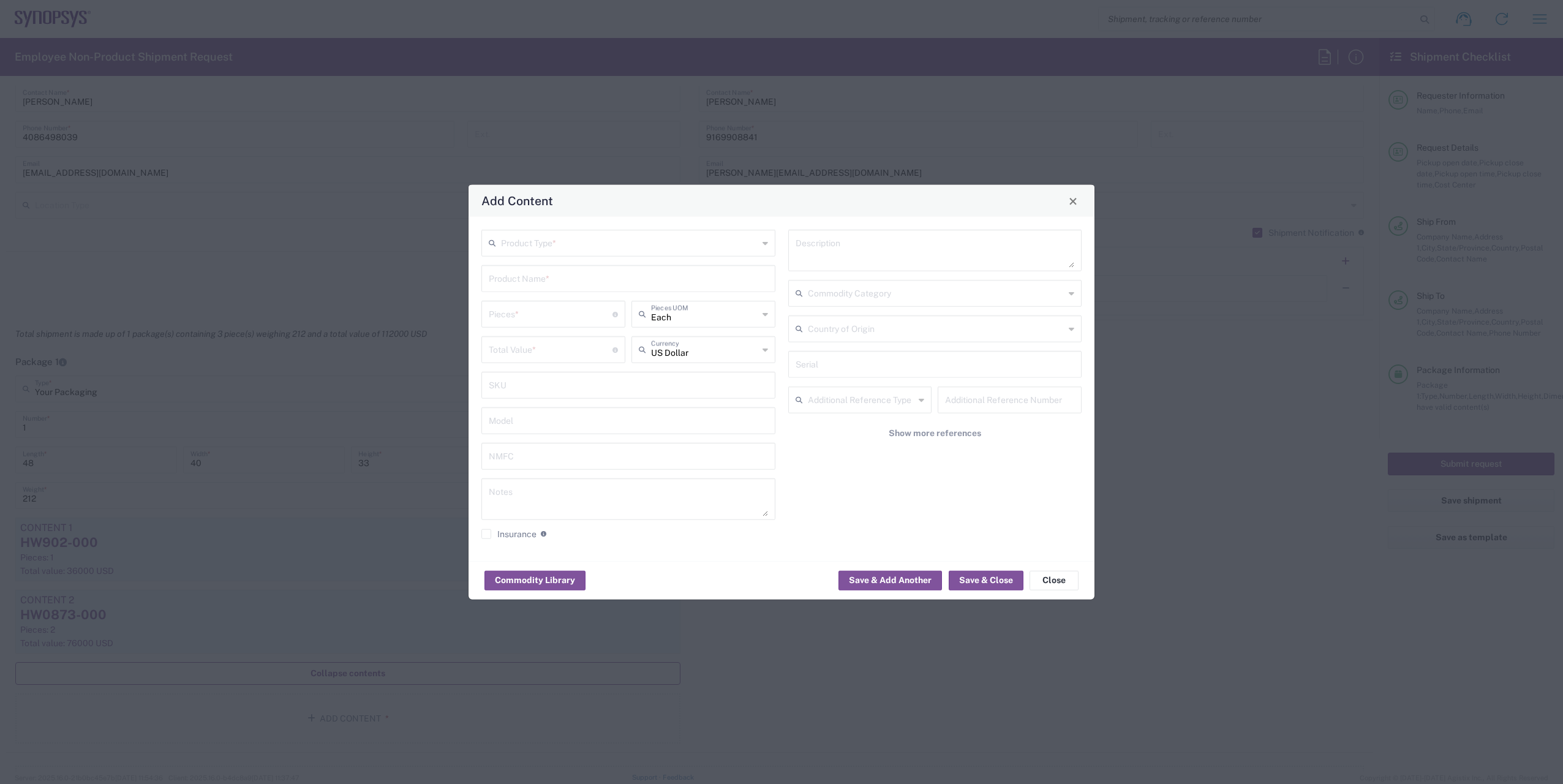
click at [567, 245] on input "text" at bounding box center [630, 242] width 257 height 21
click at [543, 288] on span "General Commodity" at bounding box center [628, 289] width 292 height 19
type input "General Commodity"
click at [535, 283] on input "text" at bounding box center [628, 278] width 280 height 21
click at [529, 308] on div "HW0874-000" at bounding box center [628, 307] width 292 height 21
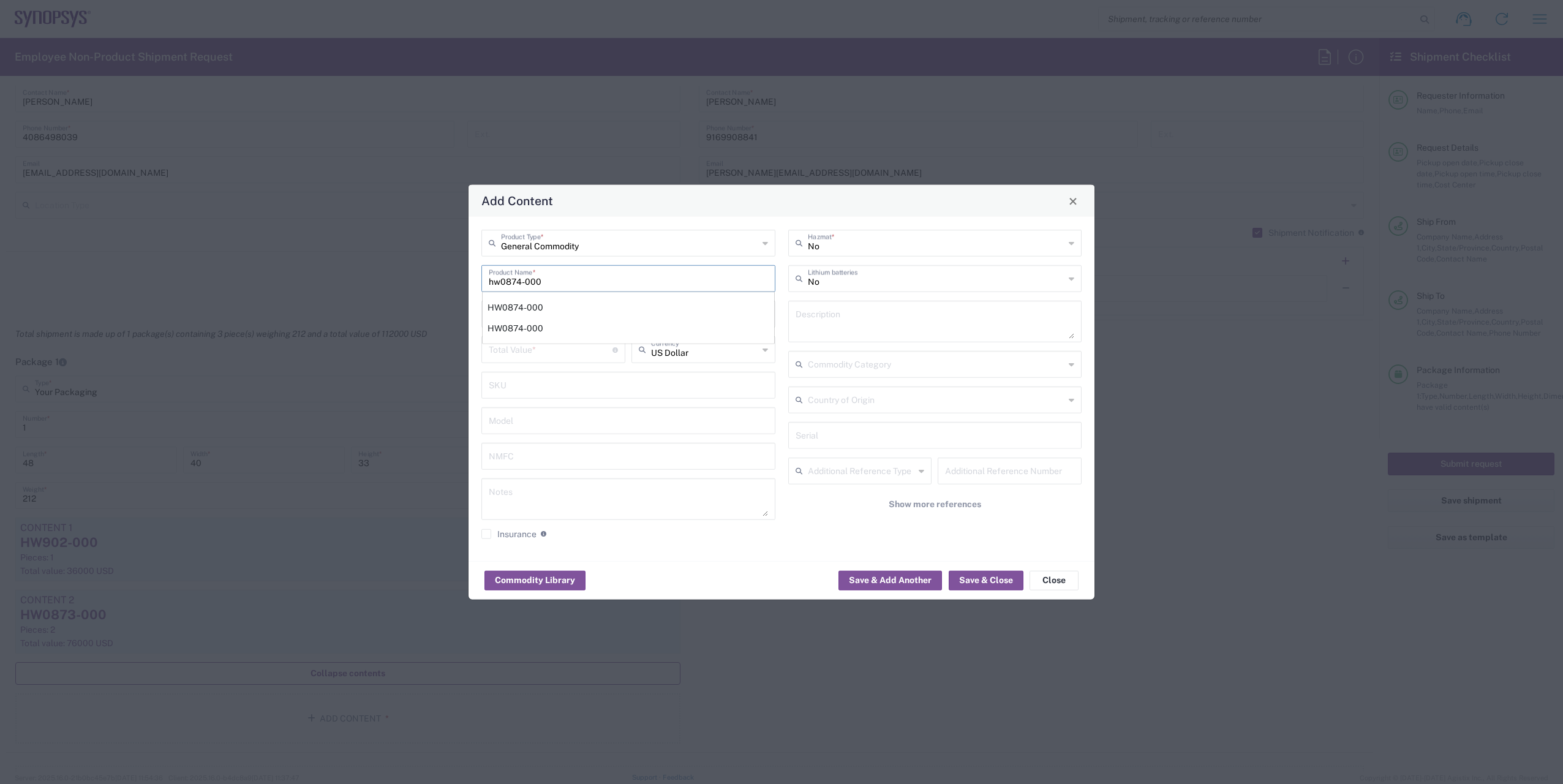
type input "HW0874-000"
type textarea "HAPS-100 Module 4F -2 HW"
click at [511, 312] on input "number" at bounding box center [551, 313] width 124 height 21
type input "2"
click at [504, 348] on input "number" at bounding box center [551, 349] width 124 height 21
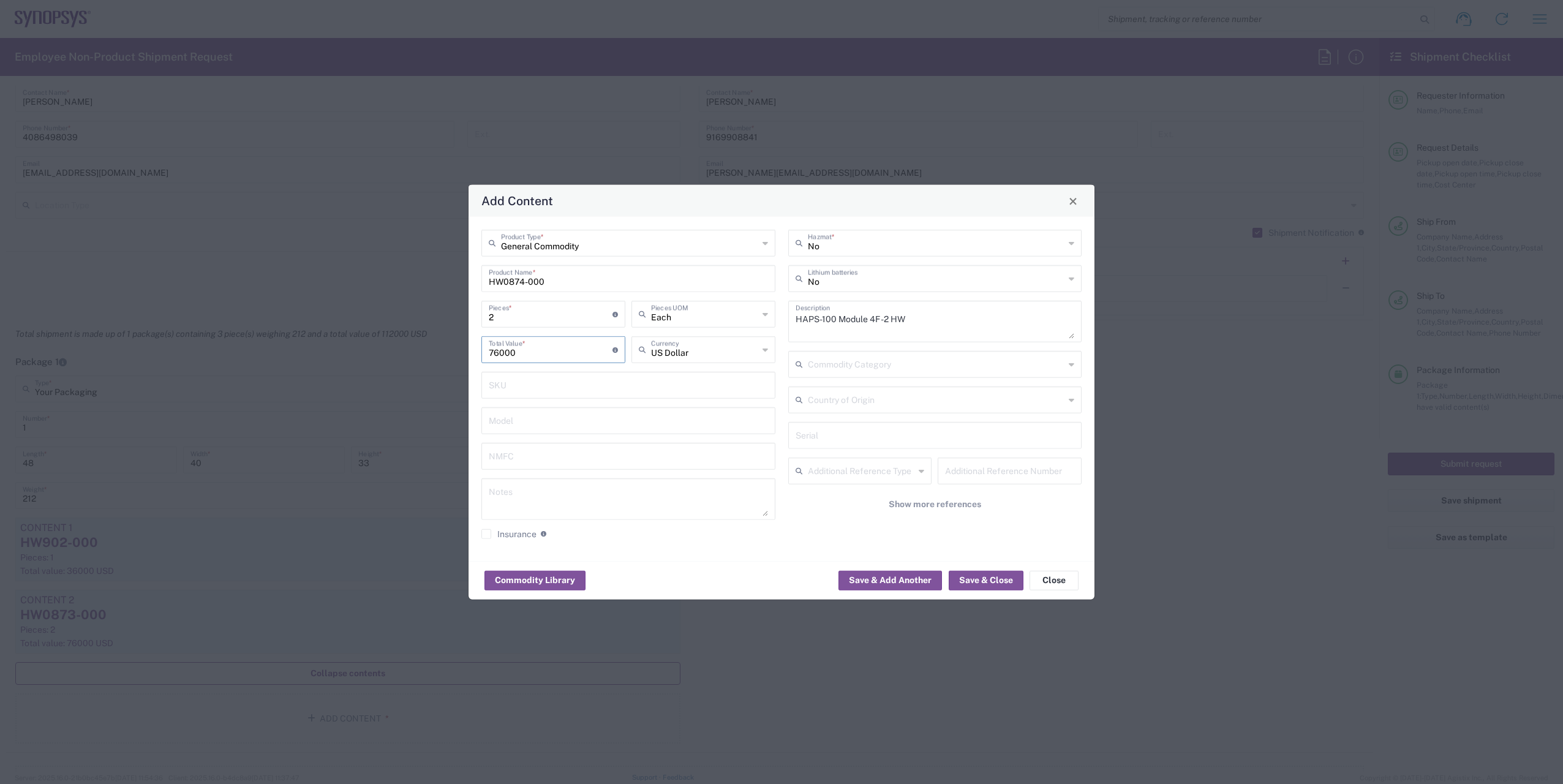
type input "76000"
click at [858, 437] on input "text" at bounding box center [935, 435] width 280 height 21
paste input "E083188"
click at [846, 439] on input "E083188" at bounding box center [935, 435] width 280 height 21
paste input "E114273"
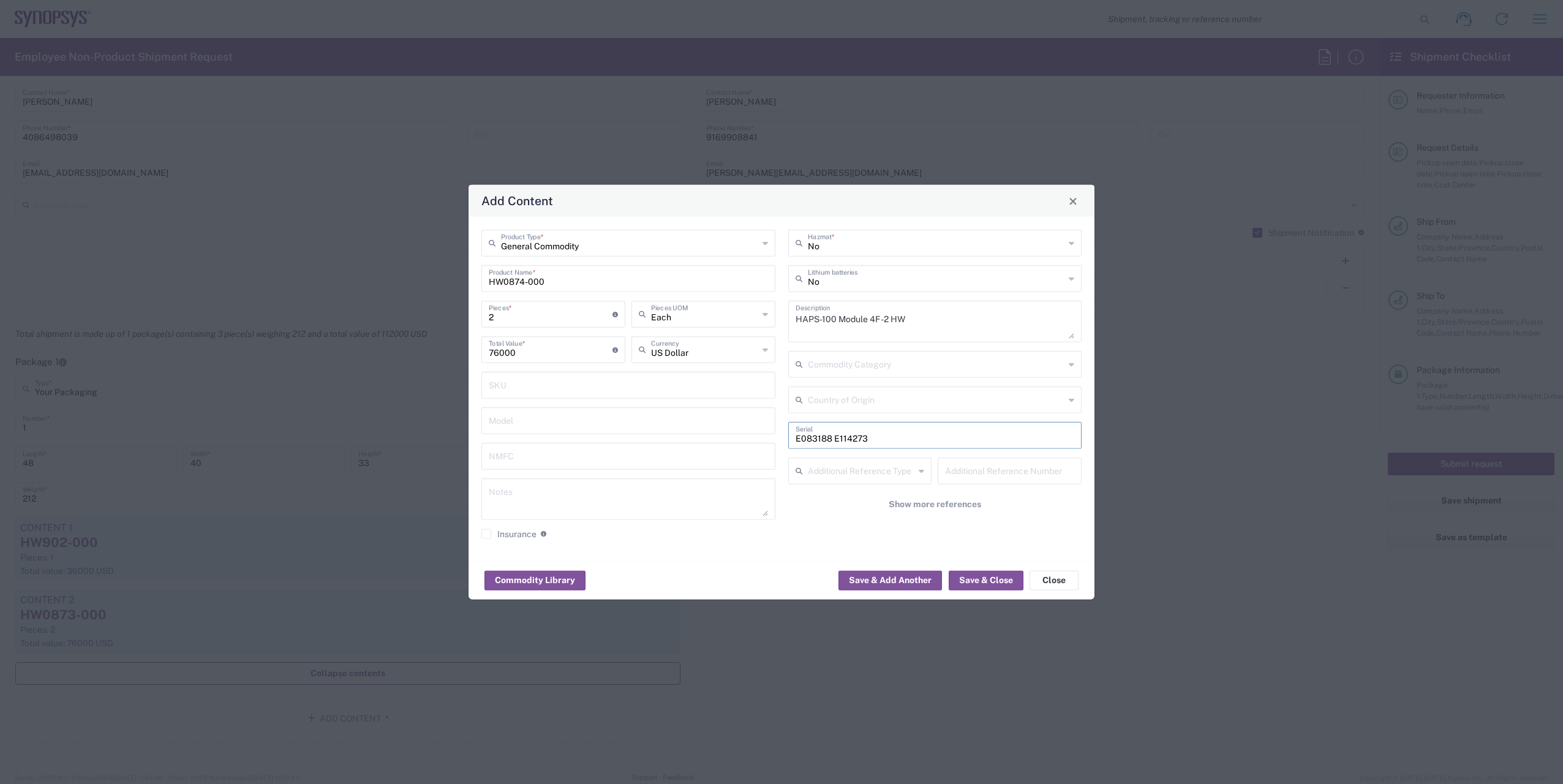
paste input "E114273"
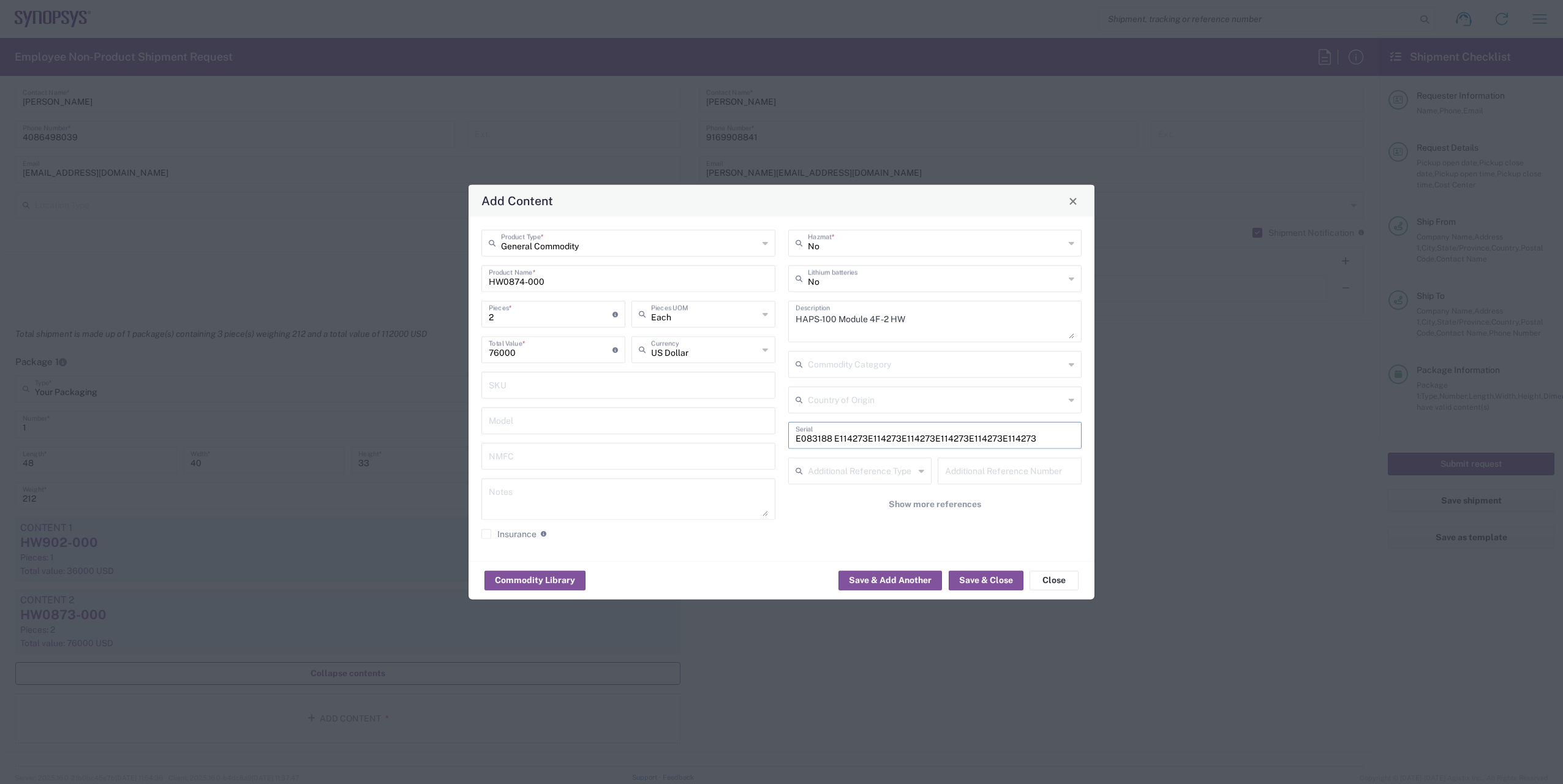
paste input "E114273"
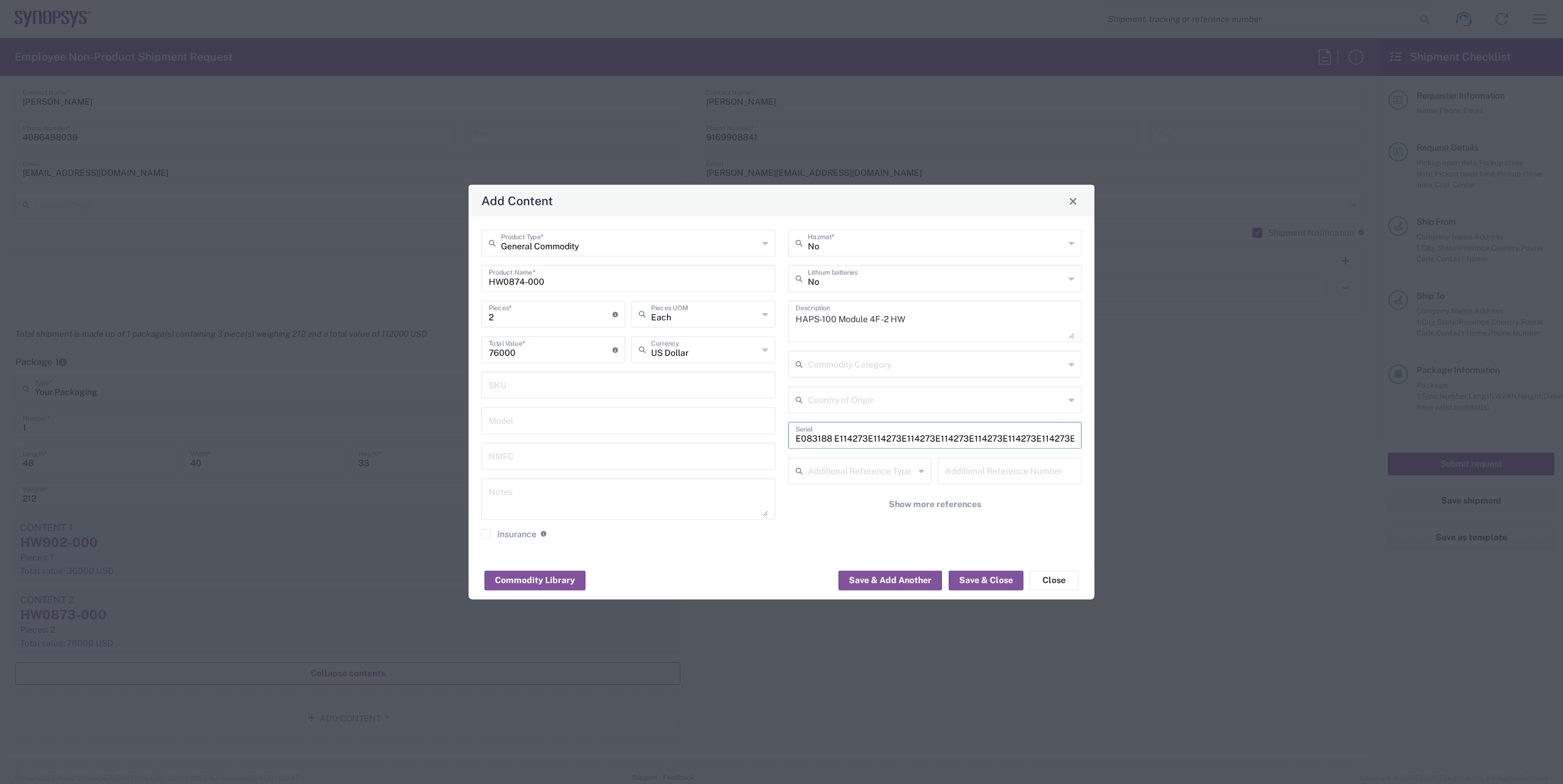
paste input "E114273"
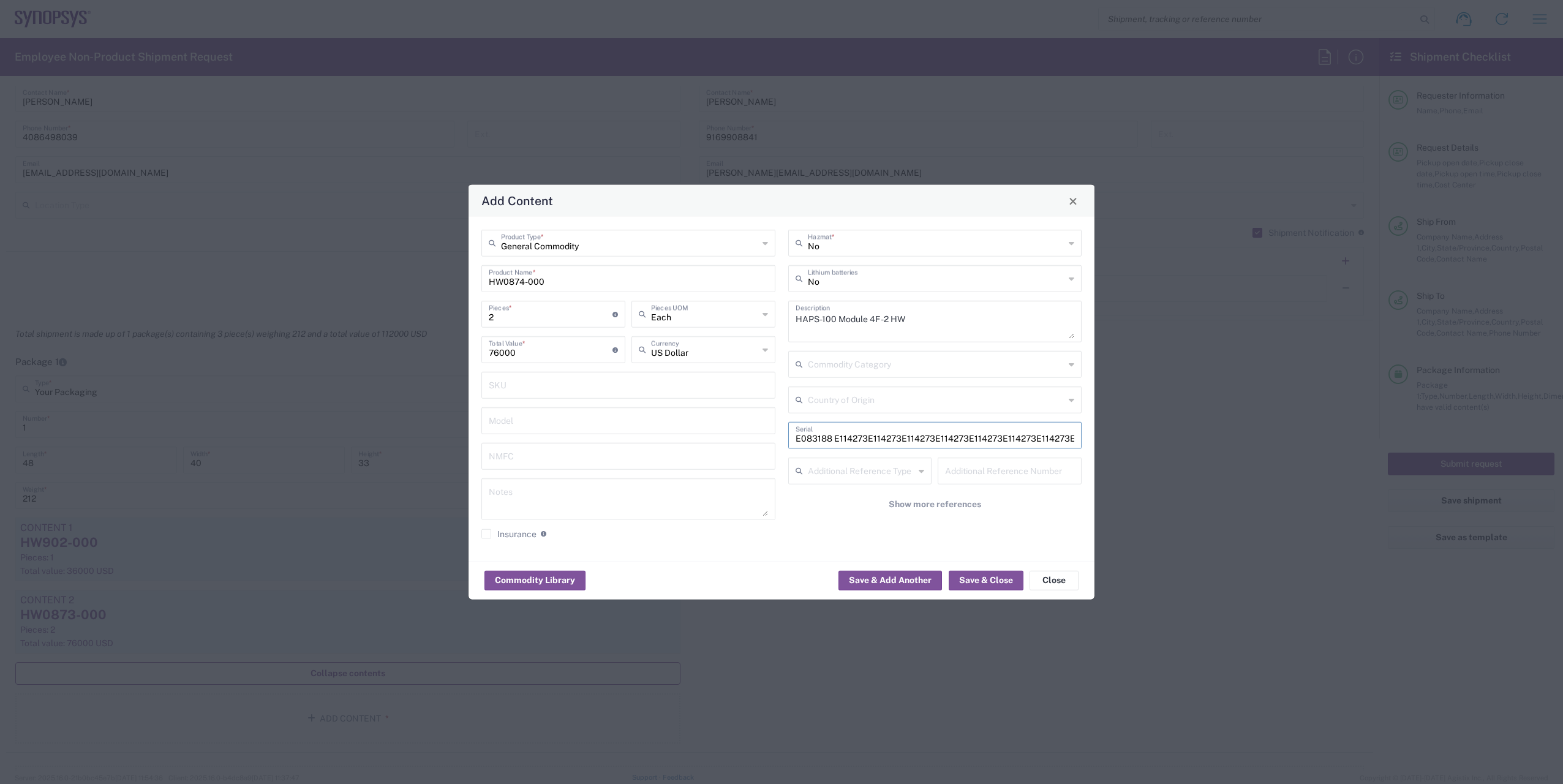
paste input "E114273"
type input "E083188 E114273E114273E114273E114273E114273E114273E114273E114273E114273E114273E…"
click at [985, 613] on div "Add Content General Commodity Product Type * HW0874-000 Product Name * 2 Pieces…" at bounding box center [782, 392] width 1563 height 784
click at [1007, 430] on input "E083188 E114273E114273E114273E114273E114273E114273E114273E114273E114273E114273E…" at bounding box center [935, 435] width 280 height 21
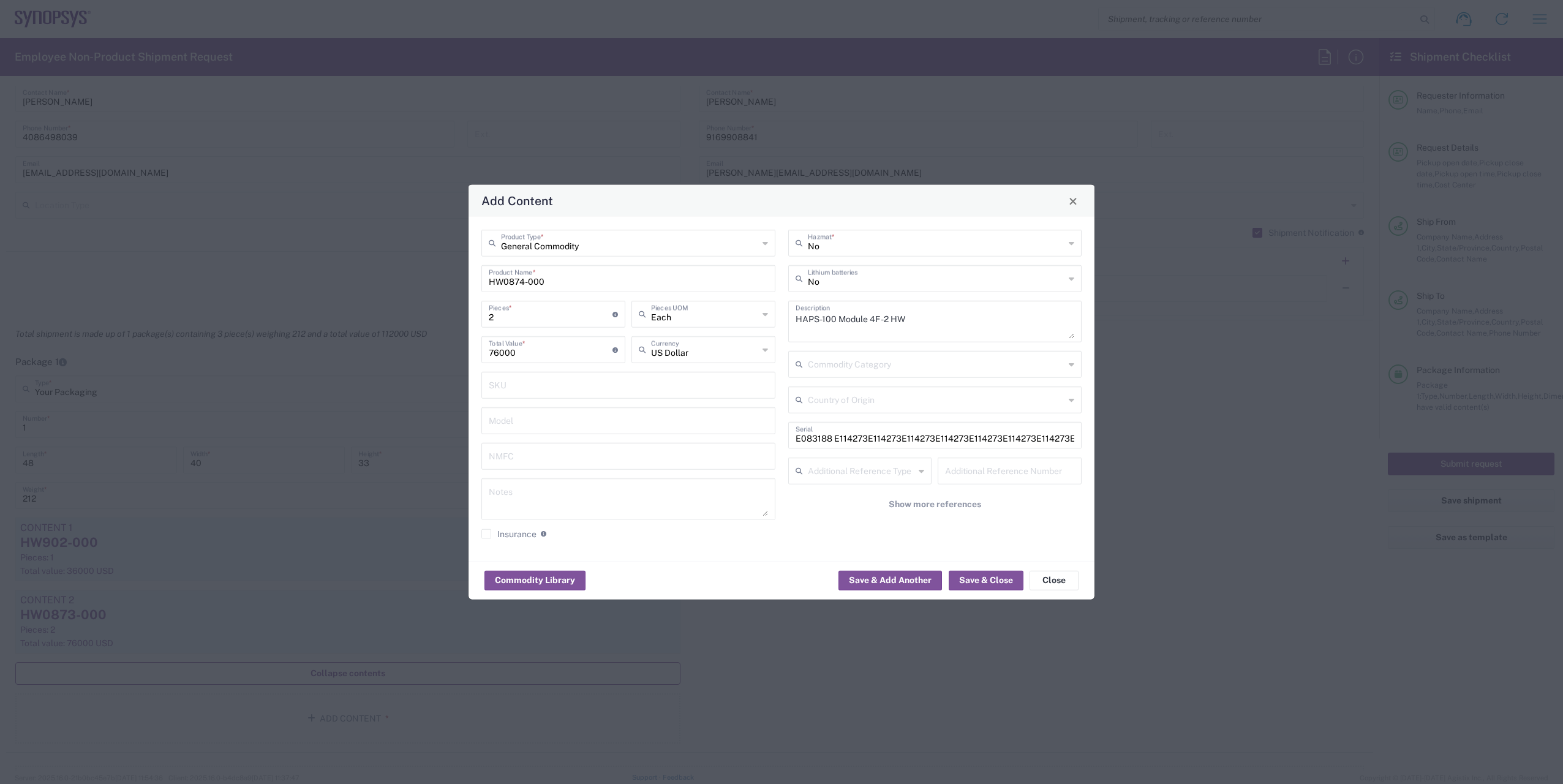
drag, startPoint x: 1073, startPoint y: 438, endPoint x: 1080, endPoint y: 438, distance: 7.0
click at [1102, 438] on div "Add Content General Commodity Product Type * HW0874-000 Product Name * 2 Pieces…" at bounding box center [782, 392] width 1563 height 784
click at [1075, 438] on div "E083188 E114273E114273E114273E114273E114273E114273E114273E114273E114273E114273E…" at bounding box center [935, 435] width 294 height 27
drag, startPoint x: 1075, startPoint y: 436, endPoint x: 1063, endPoint y: 438, distance: 12.2
click at [1044, 438] on div "E083188 E114273E114273E114273E114273E114273E114273E114273E114273E114273E114273E…" at bounding box center [935, 435] width 294 height 27
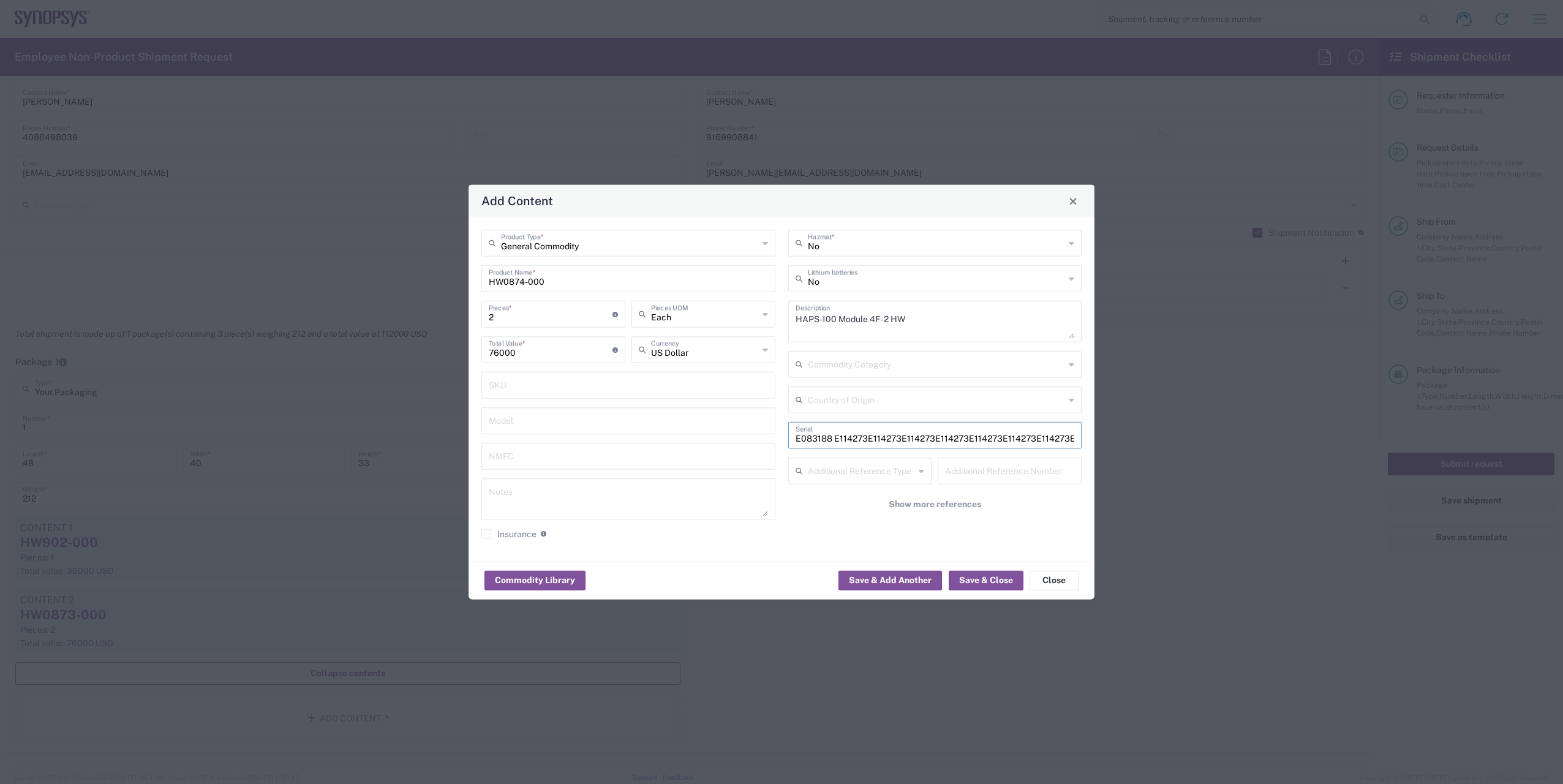
scroll to position [0, 8]
drag, startPoint x: 1073, startPoint y: 438, endPoint x: 860, endPoint y: 439, distance: 213.0
click at [860, 439] on input "E083188 E114273E114273E114273E114273E114273E114273E114273E114273E114273E114273E…" at bounding box center [935, 435] width 280 height 21
drag, startPoint x: 1035, startPoint y: 440, endPoint x: 870, endPoint y: 445, distance: 165.1
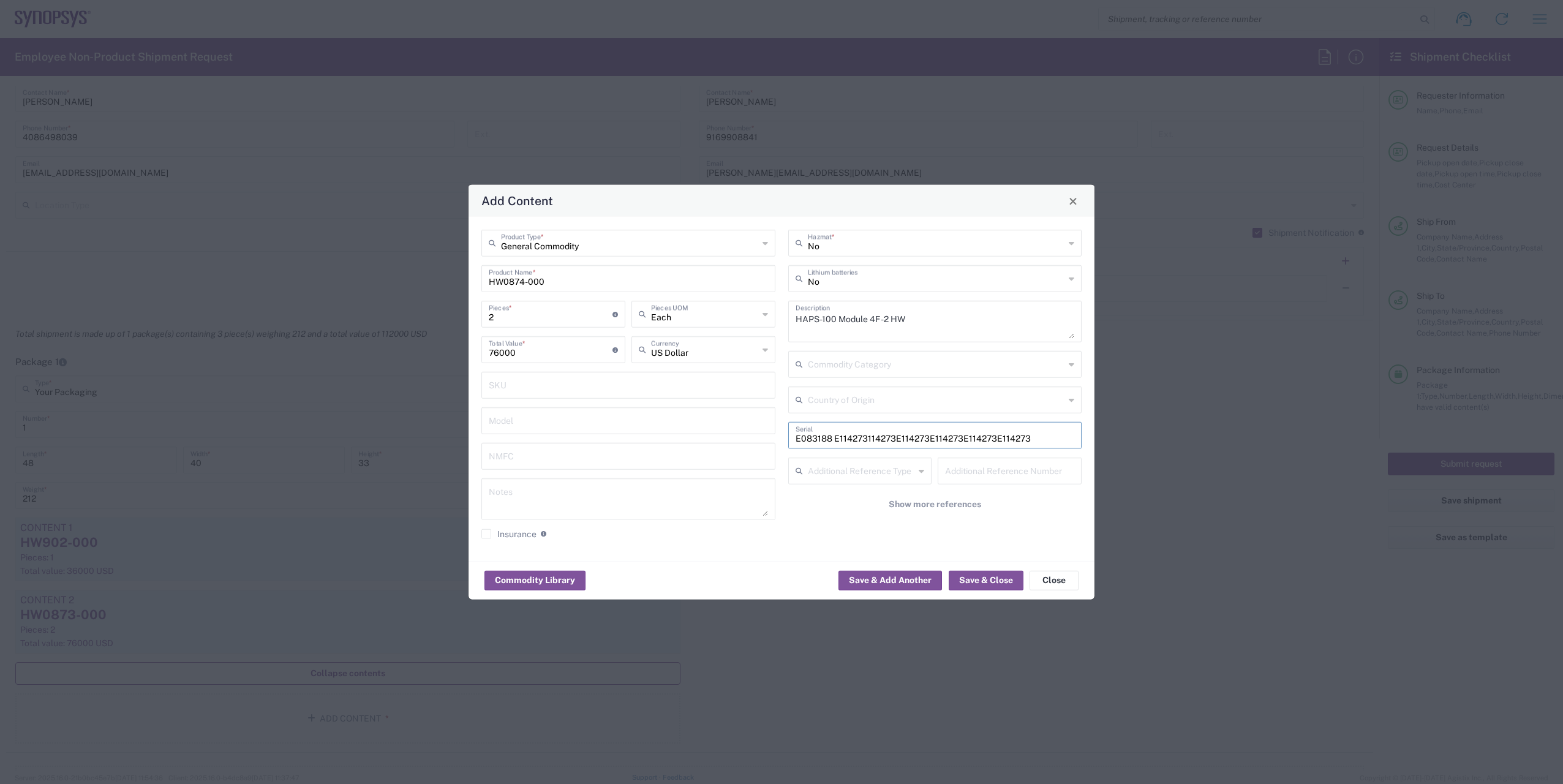
click at [870, 445] on input "E083188 E114273114273E114273E114273E114273E114273" at bounding box center [935, 435] width 280 height 21
type input "E083188 E114273"
click at [985, 579] on button "Save & Close" at bounding box center [986, 580] width 75 height 19
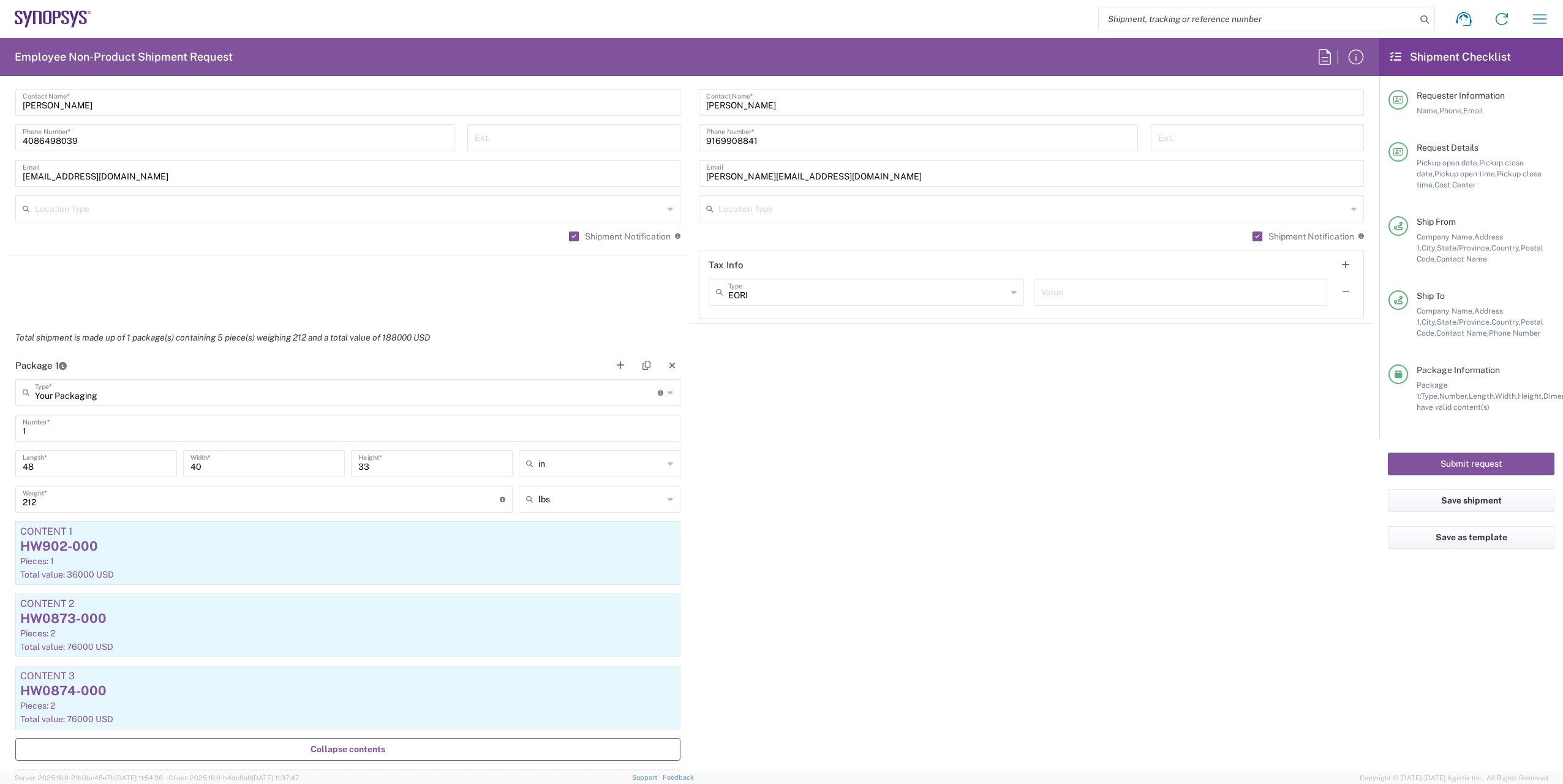
scroll to position [857, 0]
click at [1461, 461] on button "Submit request" at bounding box center [1471, 464] width 167 height 23
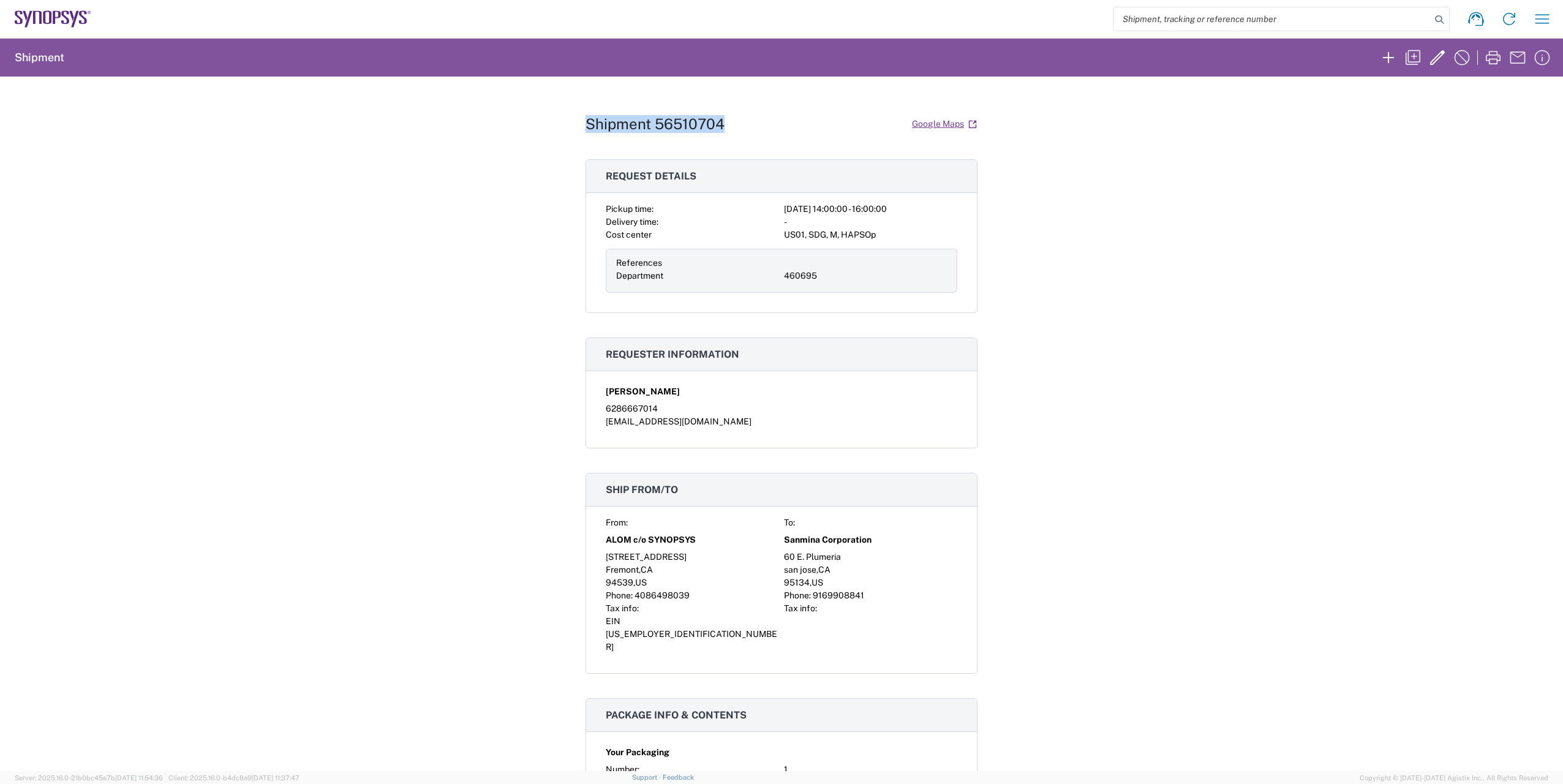
drag, startPoint x: 720, startPoint y: 129, endPoint x: 581, endPoint y: 131, distance: 139.0
click at [586, 131] on h1 "Shipment 56510704" at bounding box center [655, 124] width 139 height 18
copy h1 "Shipment 56510704"
click at [643, 147] on div "Shipment 56510704 Google Maps Request details Pickup time: [DATE] 14:00:00 - 16…" at bounding box center [782, 424] width 392 height 695
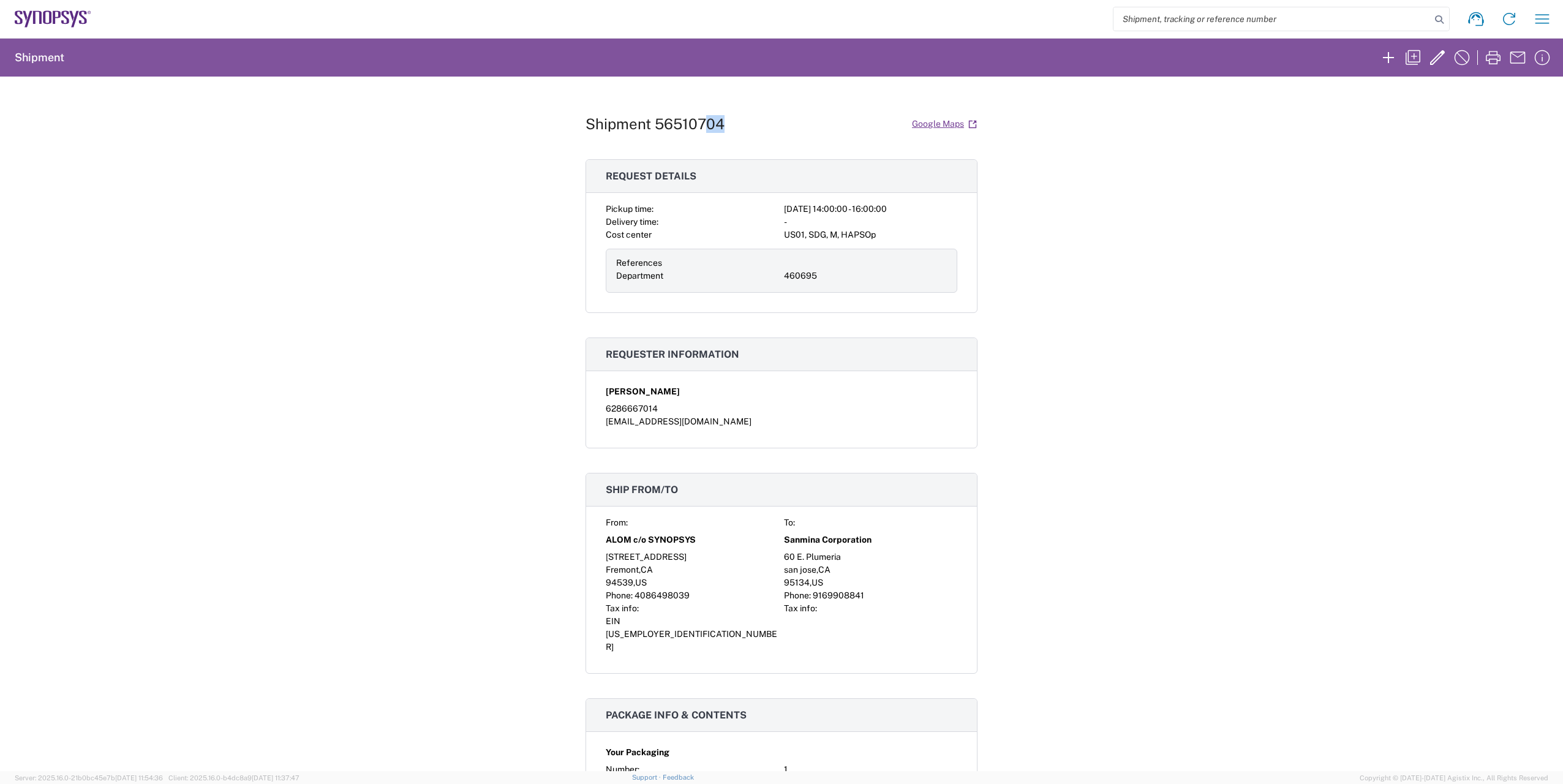
copy h1 "04"
copy h1 "Shipment 56510704"
drag, startPoint x: 721, startPoint y: 125, endPoint x: 538, endPoint y: 126, distance: 183.0
click at [538, 126] on div "Shipment 56510704 Google Maps Request details Pickup time: [DATE] 14:00:00 - 16…" at bounding box center [782, 424] width 1563 height 695
